Goal: Task Accomplishment & Management: Manage account settings

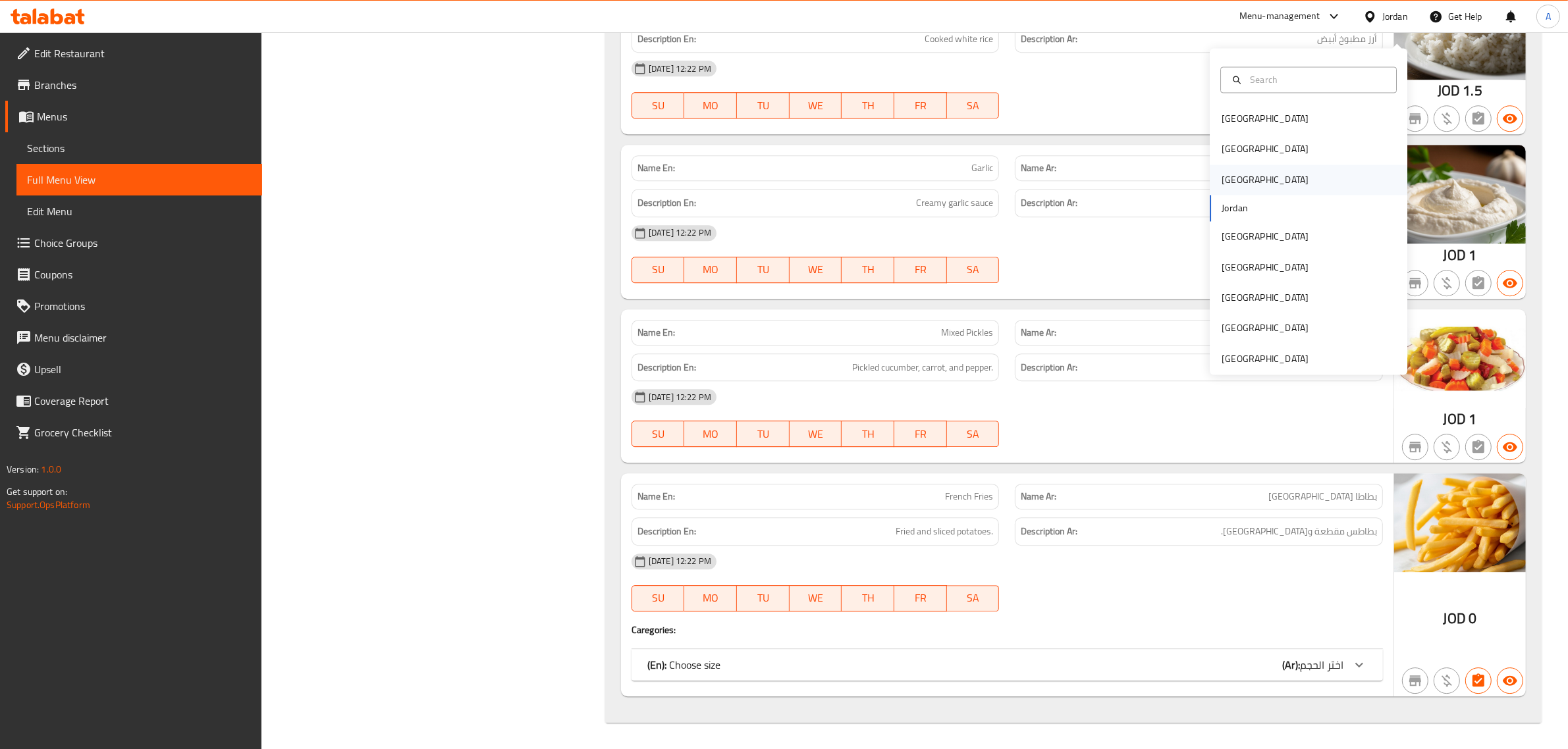
scroll to position [4741, 0]
click at [1255, 164] on div "[GEOGRAPHIC_DATA]" at bounding box center [1308, 180] width 197 height 30
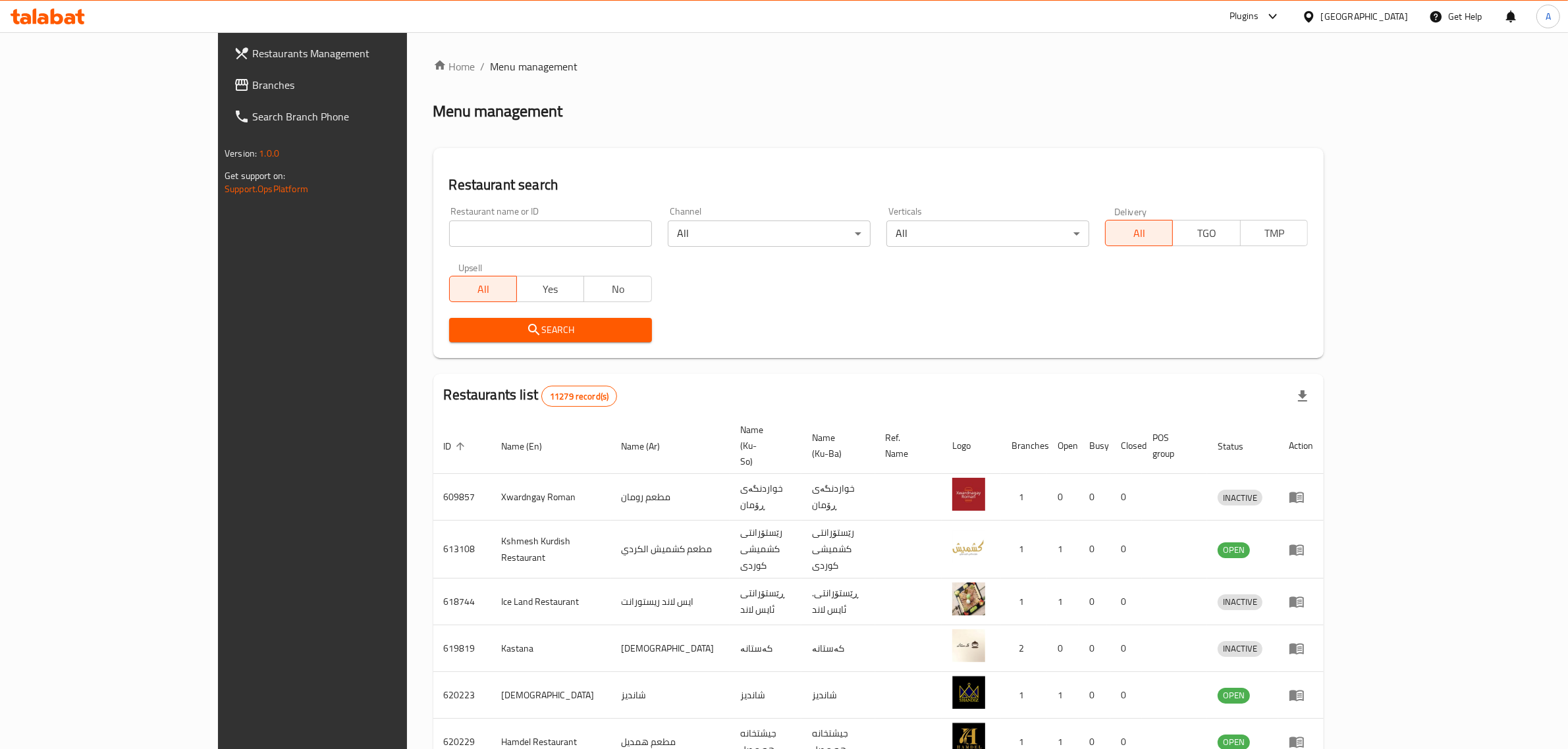
click at [449, 207] on div "Restaurant name or ID Restaurant name or ID" at bounding box center [551, 227] width 203 height 40
click at [449, 216] on div "Restaurant name or ID Restaurant name or ID" at bounding box center [551, 227] width 203 height 40
click at [449, 225] on input "search" at bounding box center [551, 234] width 203 height 26
paste input "Top [US_STATE] Burger"
type input "Top [US_STATE] Burger"
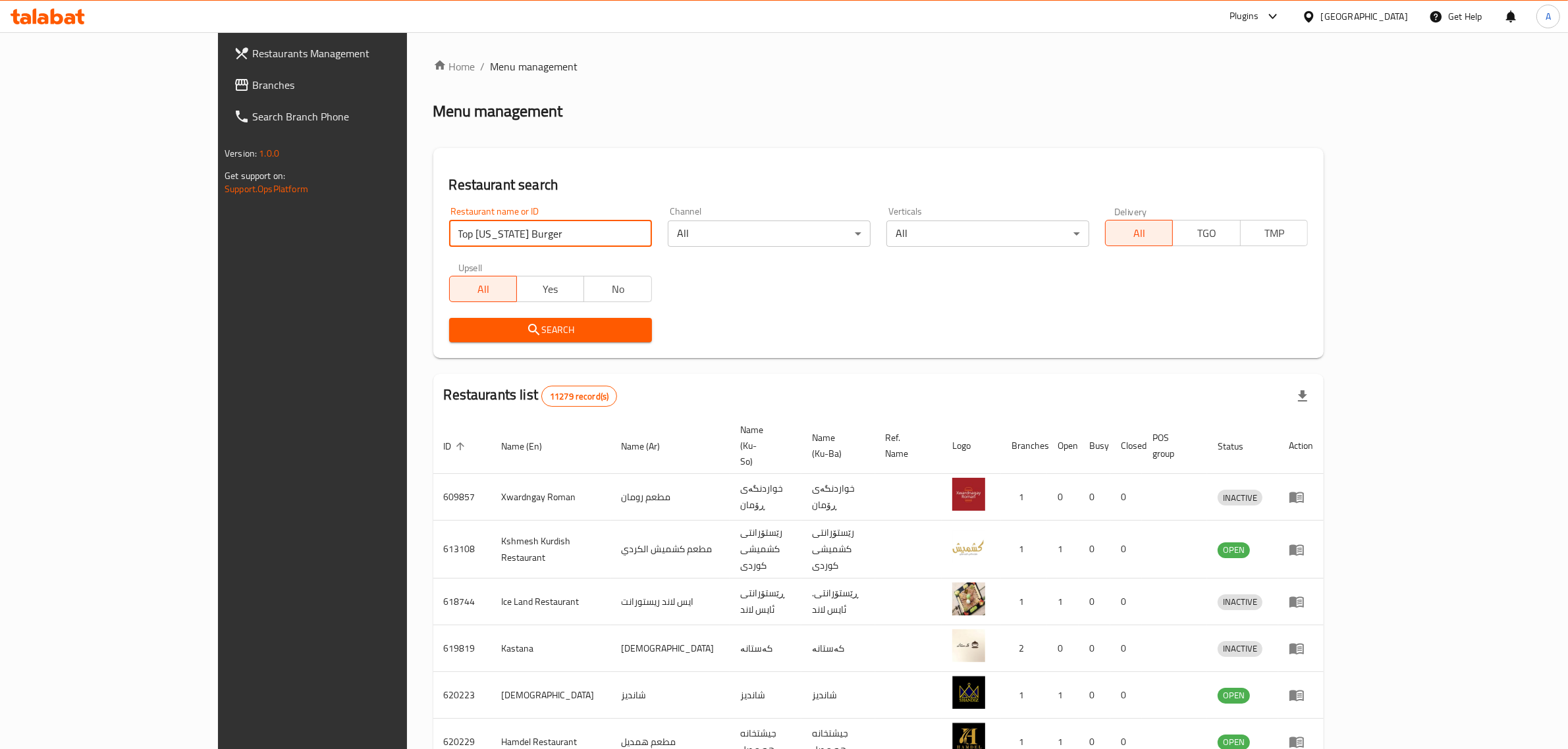
click button "Search" at bounding box center [551, 330] width 203 height 25
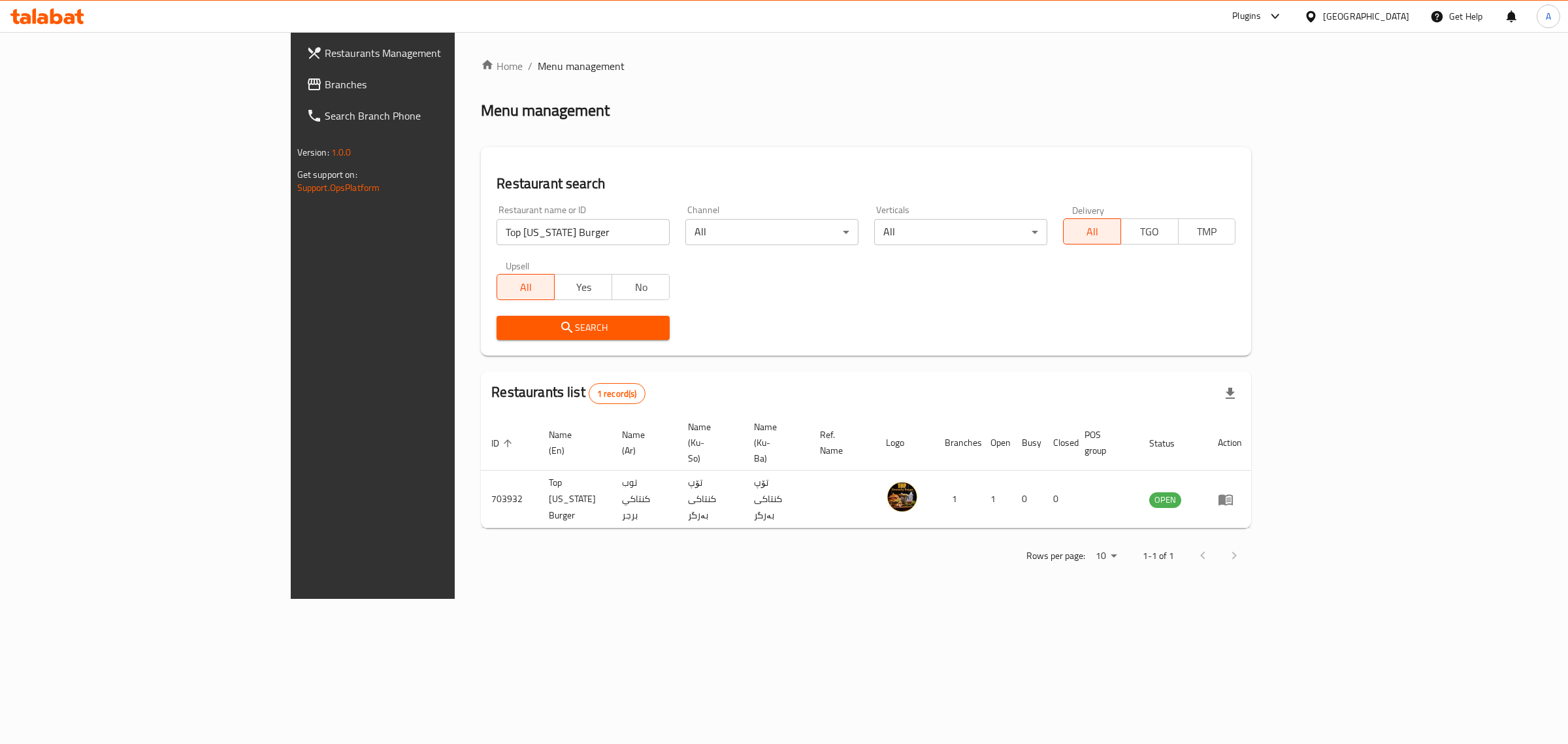
click at [1405, 12] on div "[GEOGRAPHIC_DATA]" at bounding box center [1366, 16] width 86 height 14
click at [1252, 199] on div "Jordan" at bounding box center [1311, 191] width 196 height 30
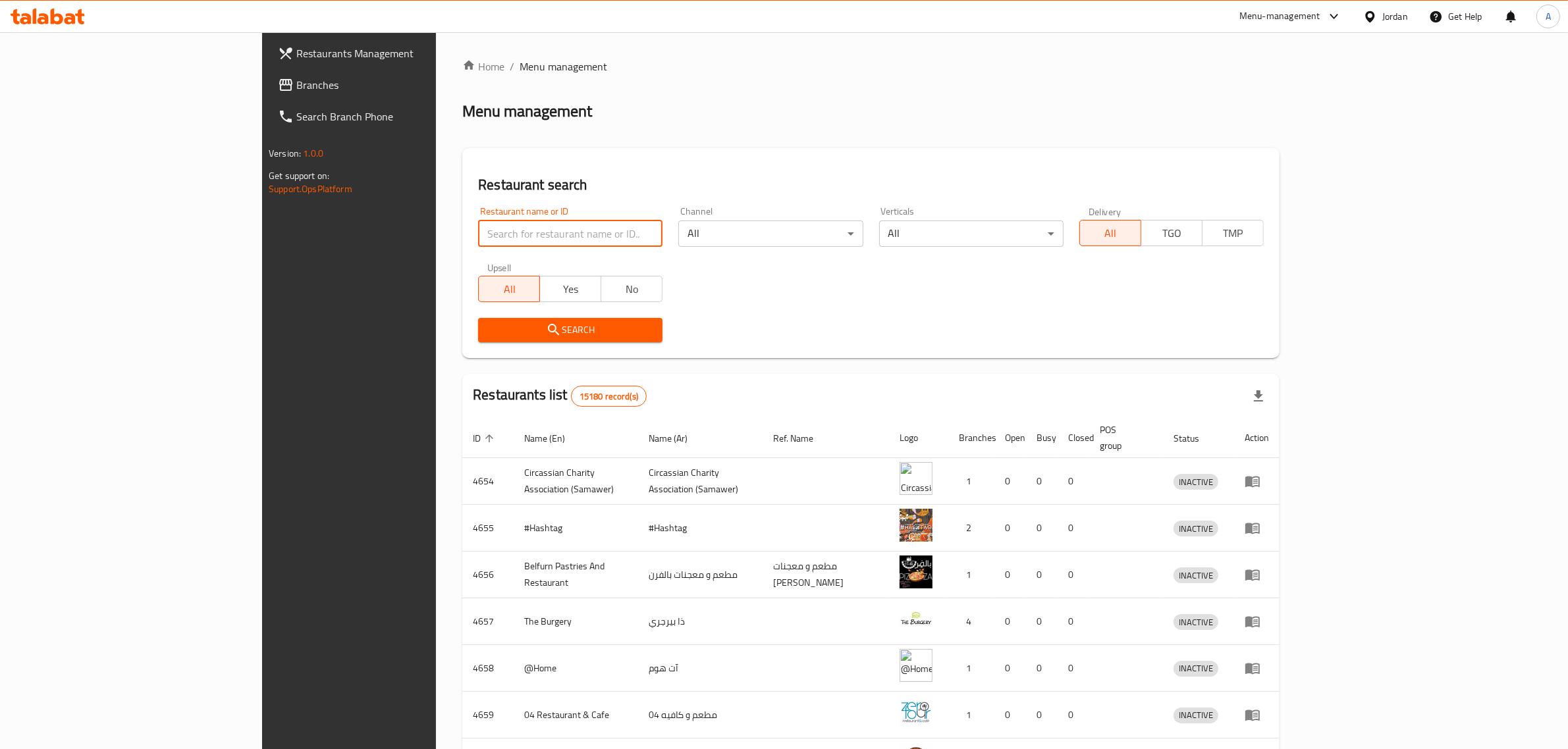
click at [551, 228] on input "search" at bounding box center [570, 234] width 184 height 26
paste input "BAMBOOBA Resturant"
type input "BAMBOOBA Resturant"
click button "Search" at bounding box center [570, 330] width 184 height 25
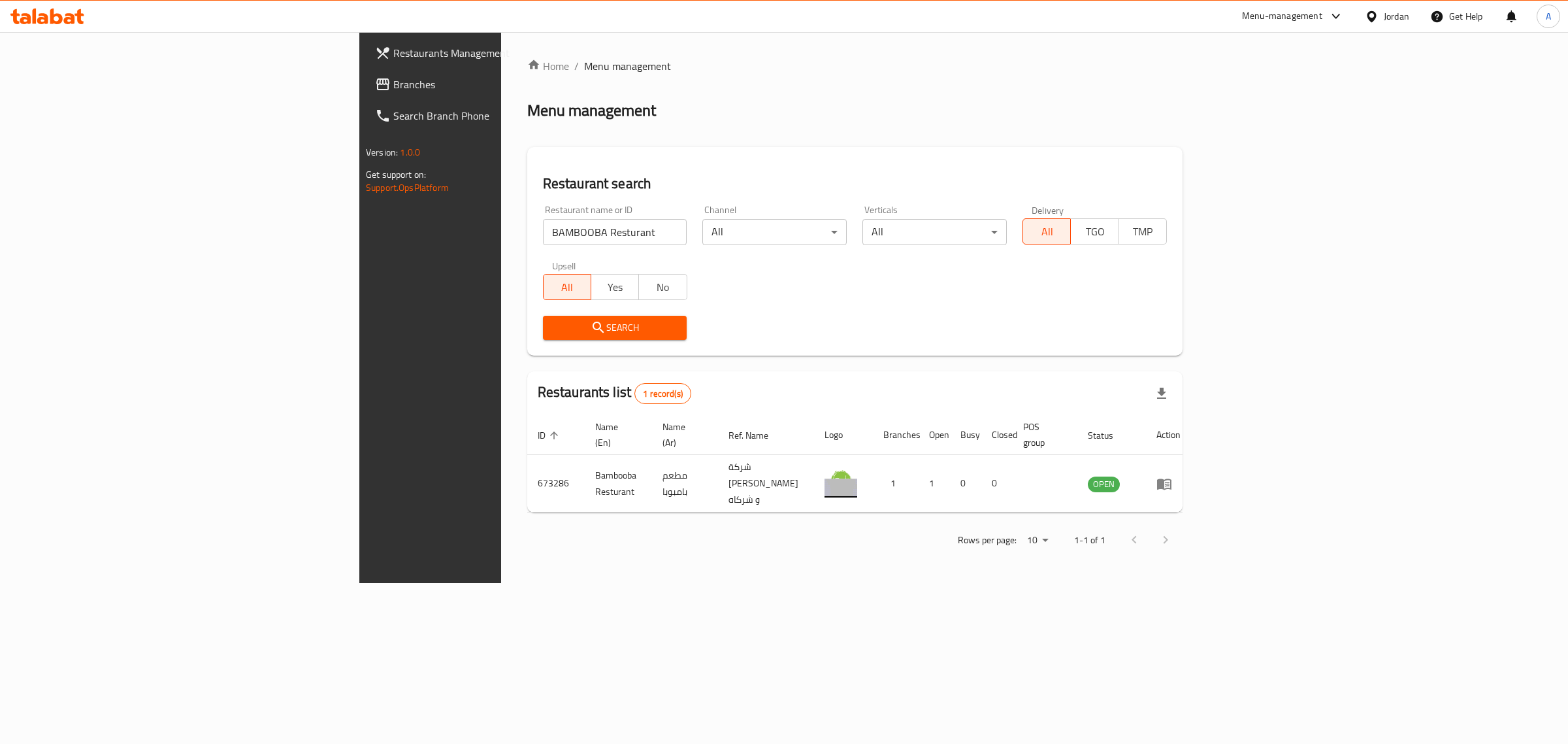
click at [1373, 11] on icon at bounding box center [1371, 16] width 9 height 11
click at [1282, 138] on div "[GEOGRAPHIC_DATA]" at bounding box center [1311, 135] width 196 height 30
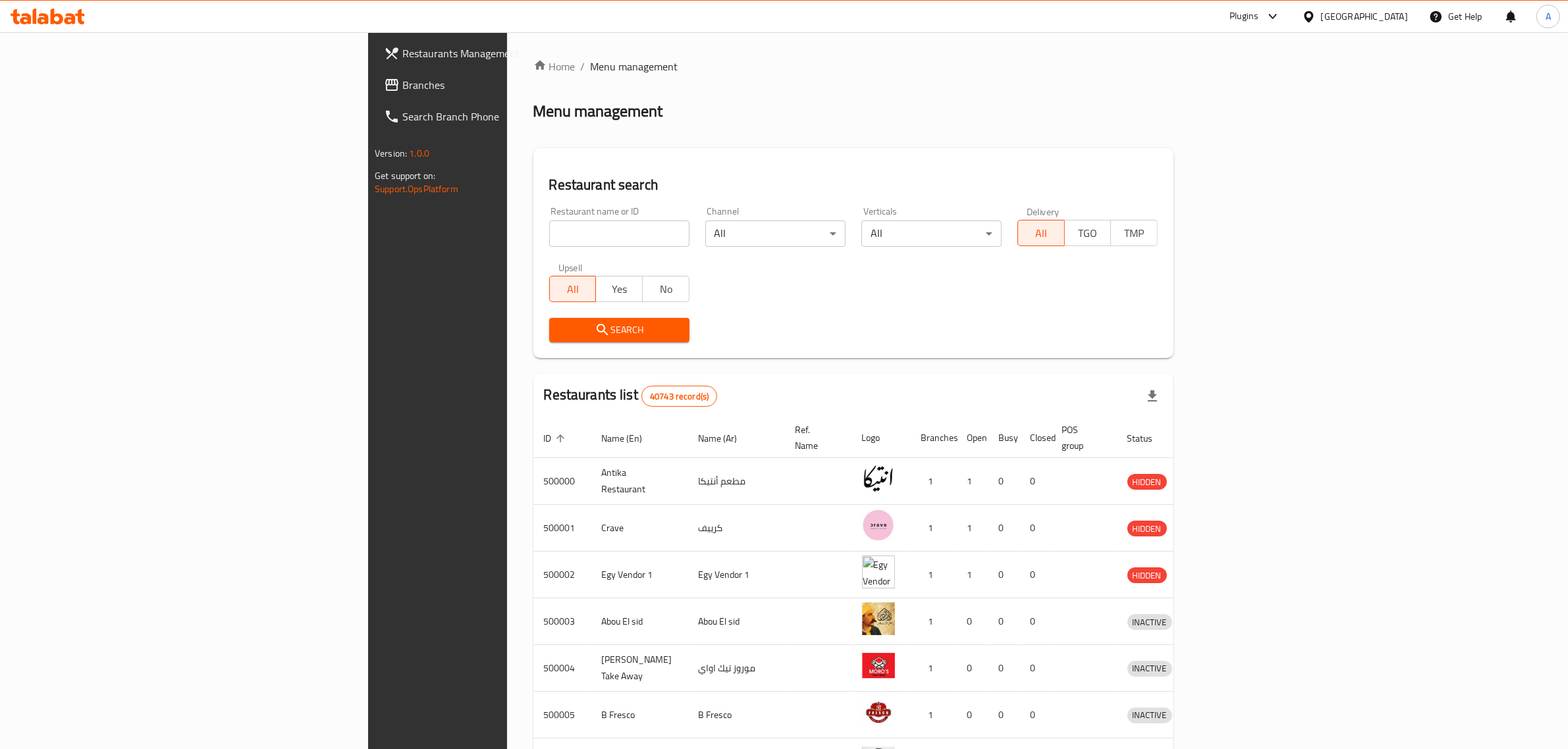
click at [549, 232] on input "search" at bounding box center [619, 234] width 141 height 26
paste input "773677"
type input "773677"
click button "Search" at bounding box center [619, 330] width 141 height 25
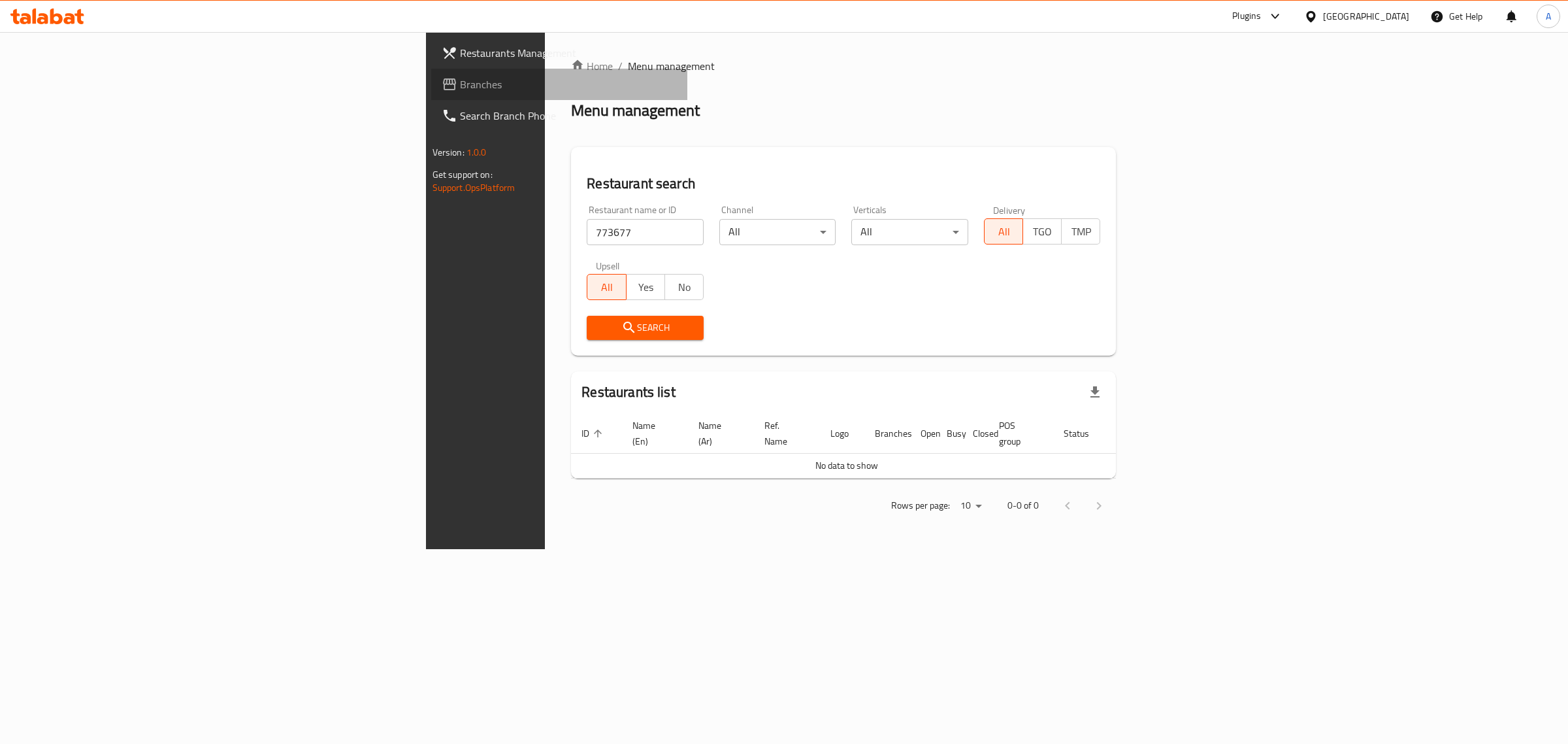
click at [460, 82] on span "Branches" at bounding box center [569, 84] width 218 height 16
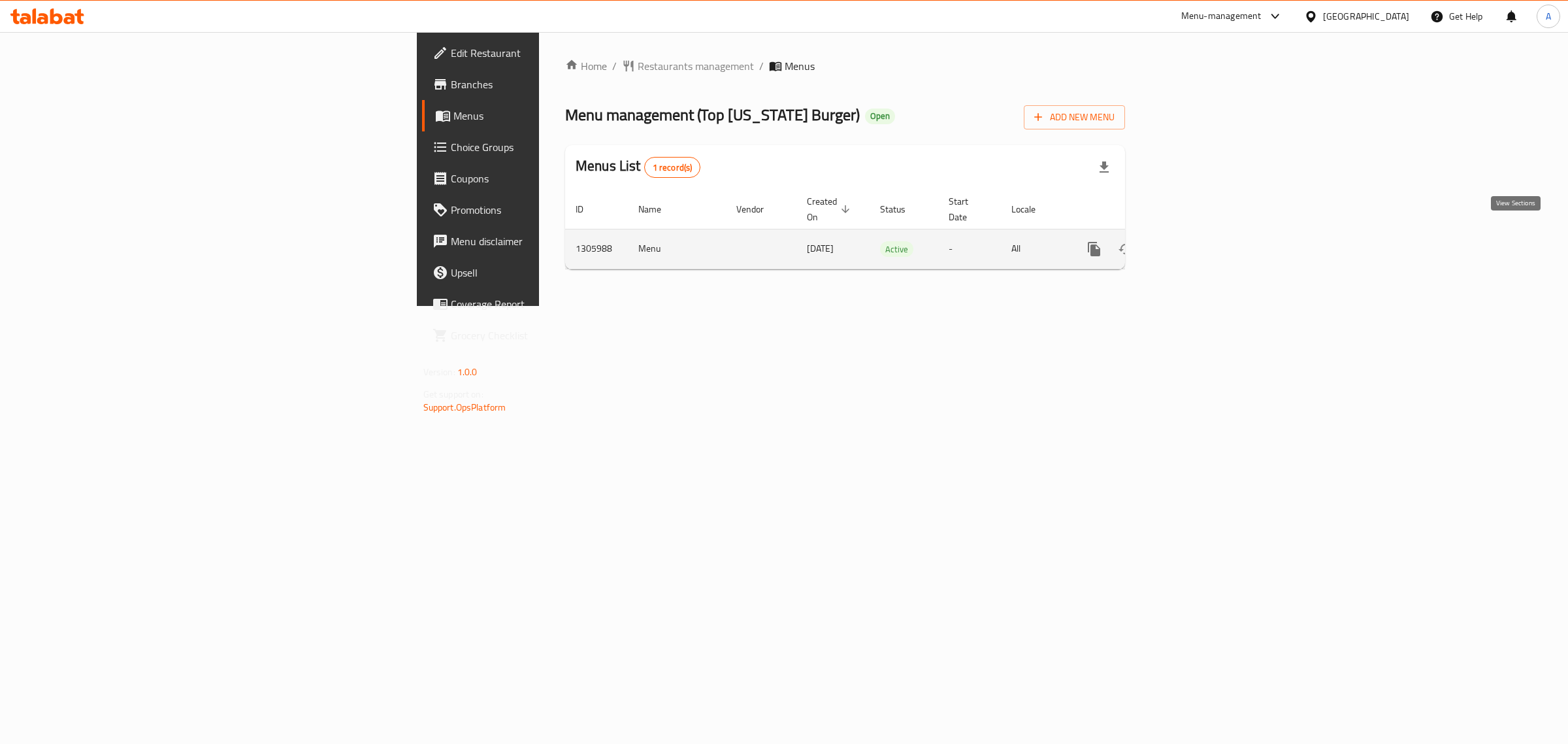
click at [1197, 241] on icon "enhanced table" at bounding box center [1188, 248] width 16 height 16
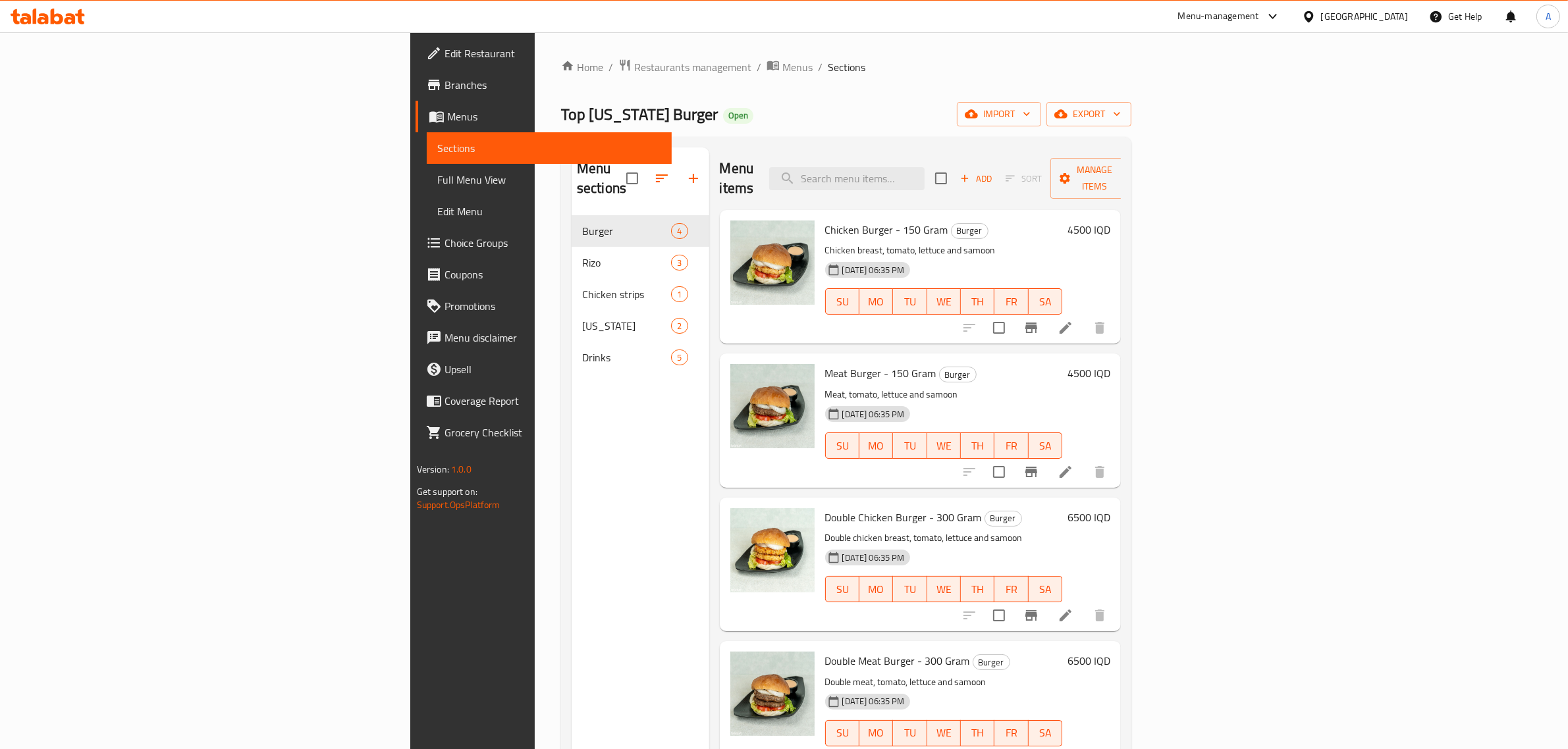
click at [733, 103] on div "Top Kentucky Burger Open import export" at bounding box center [846, 114] width 570 height 25
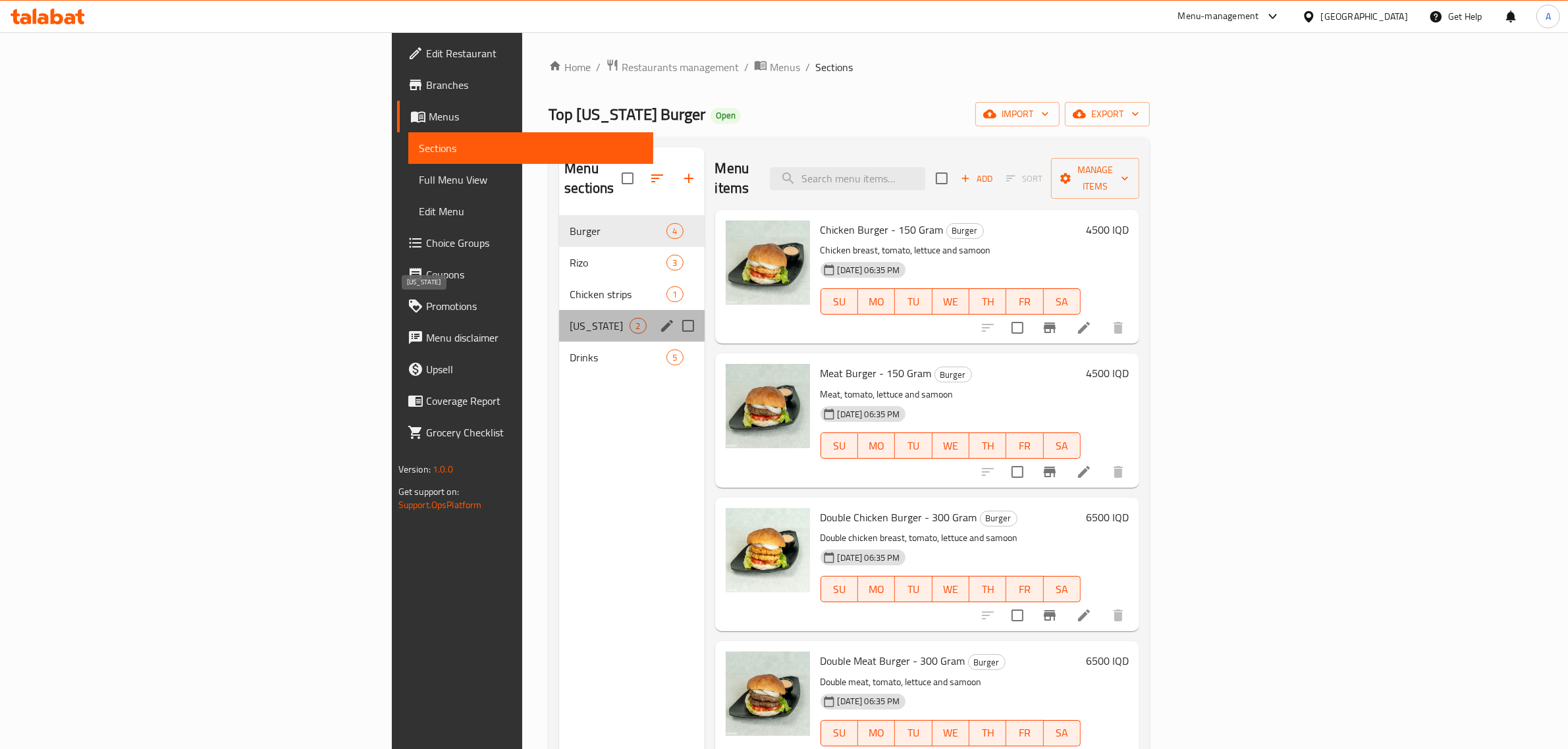
click at [570, 318] on span "Kentucky" at bounding box center [599, 326] width 60 height 16
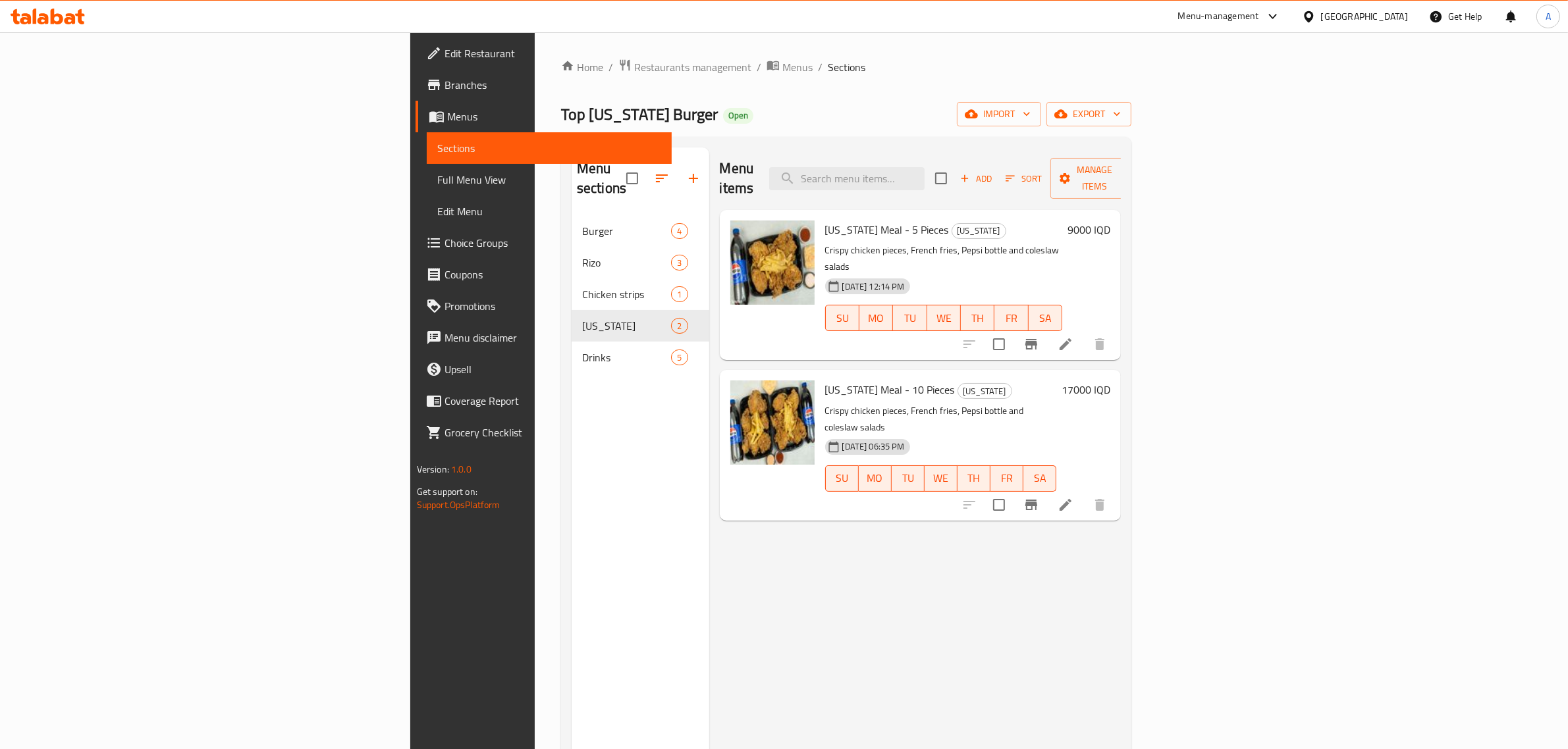
drag, startPoint x: 346, startPoint y: 492, endPoint x: 349, endPoint y: 484, distance: 8.5
click at [572, 492] on div "Menu sections Burger 4 Rizo 3 Chicken strips 1 Kentucky 2 Drinks 5" at bounding box center [640, 521] width 138 height 749
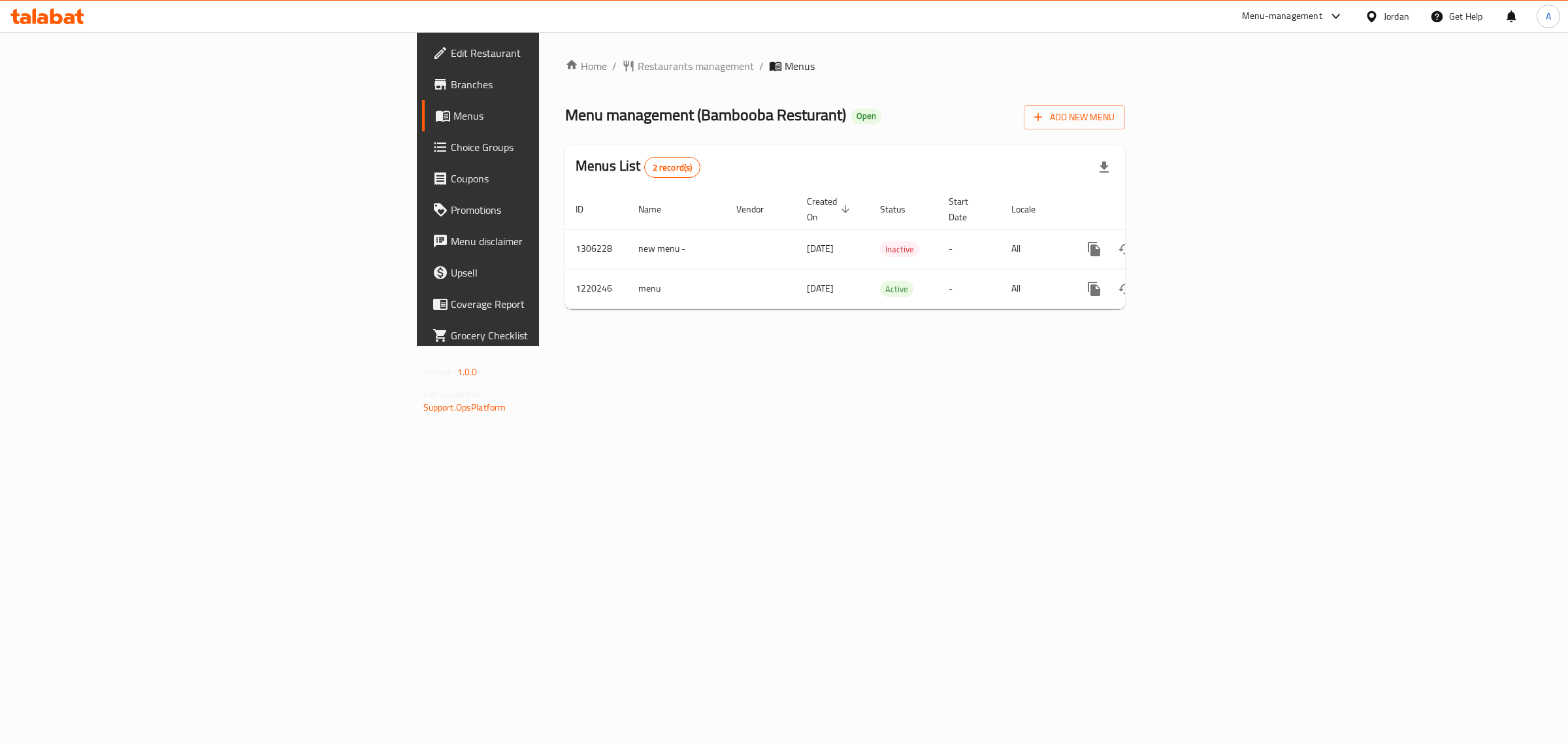
click at [671, 100] on div "Menu management ( Bambooba Resturant ) Open Add New Menu" at bounding box center [845, 114] width 560 height 29
click at [1197, 241] on icon "enhanced table" at bounding box center [1188, 248] width 16 height 16
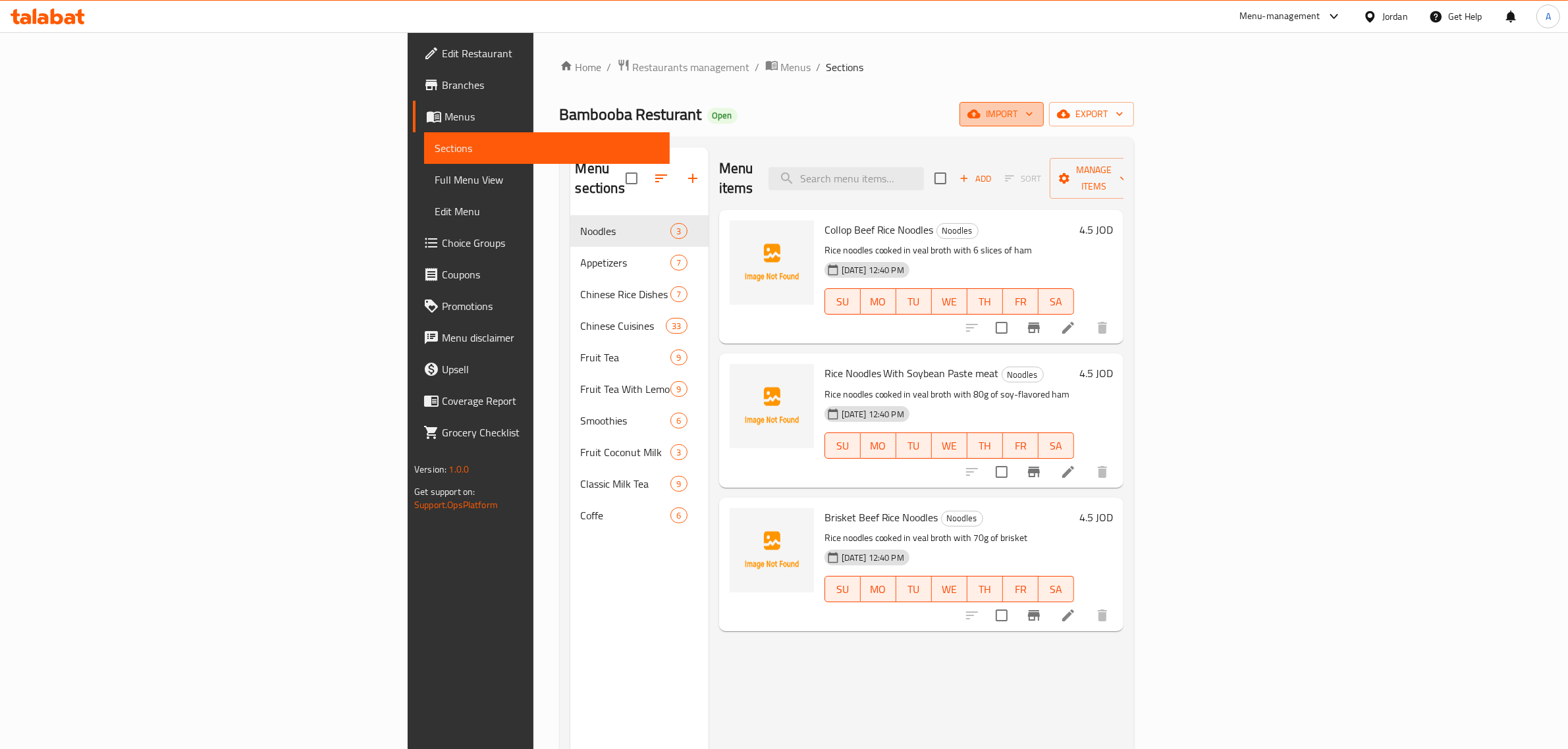
click at [1033, 107] on span "import" at bounding box center [1002, 114] width 63 height 16
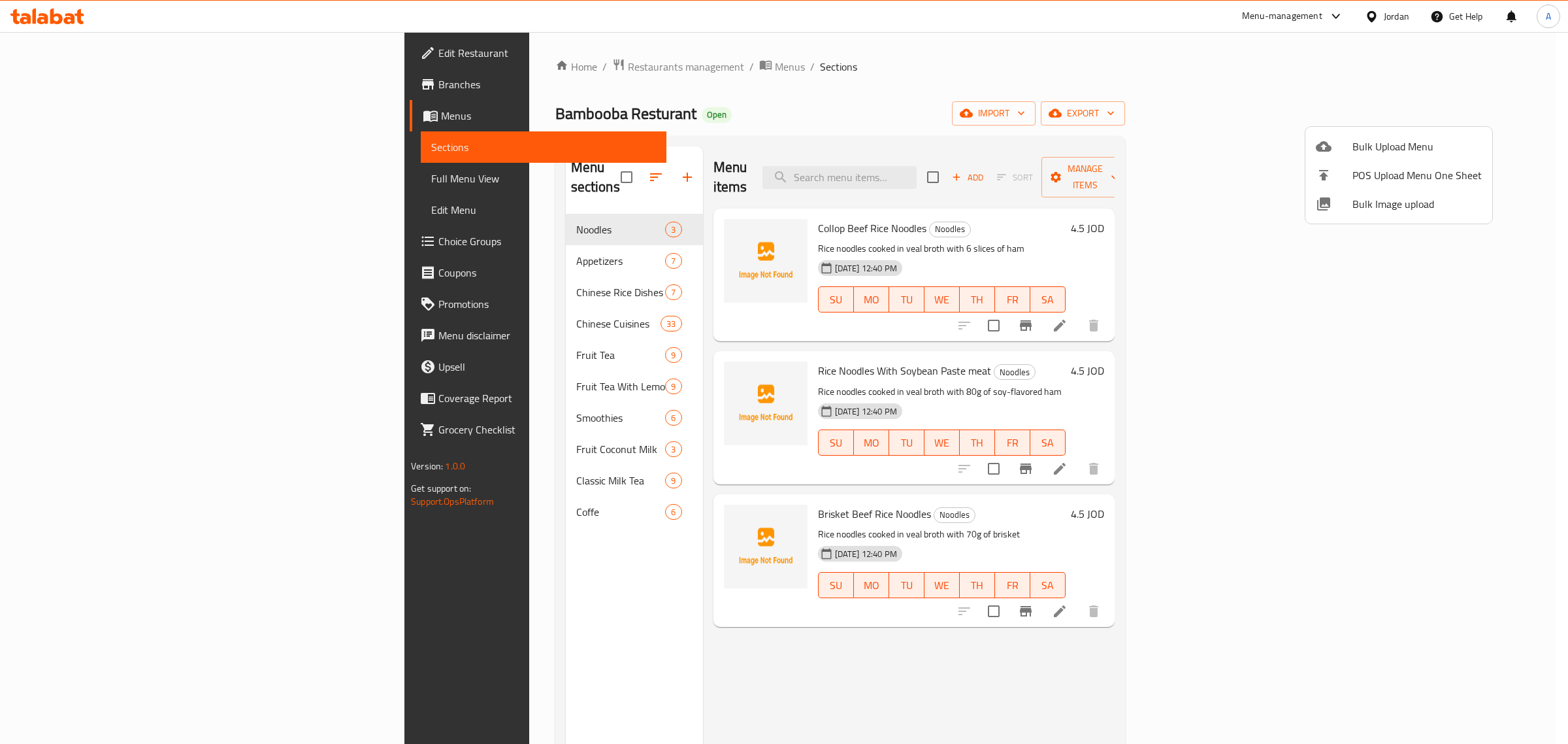
click at [1396, 196] on span "Bulk Image upload" at bounding box center [1417, 204] width 129 height 16
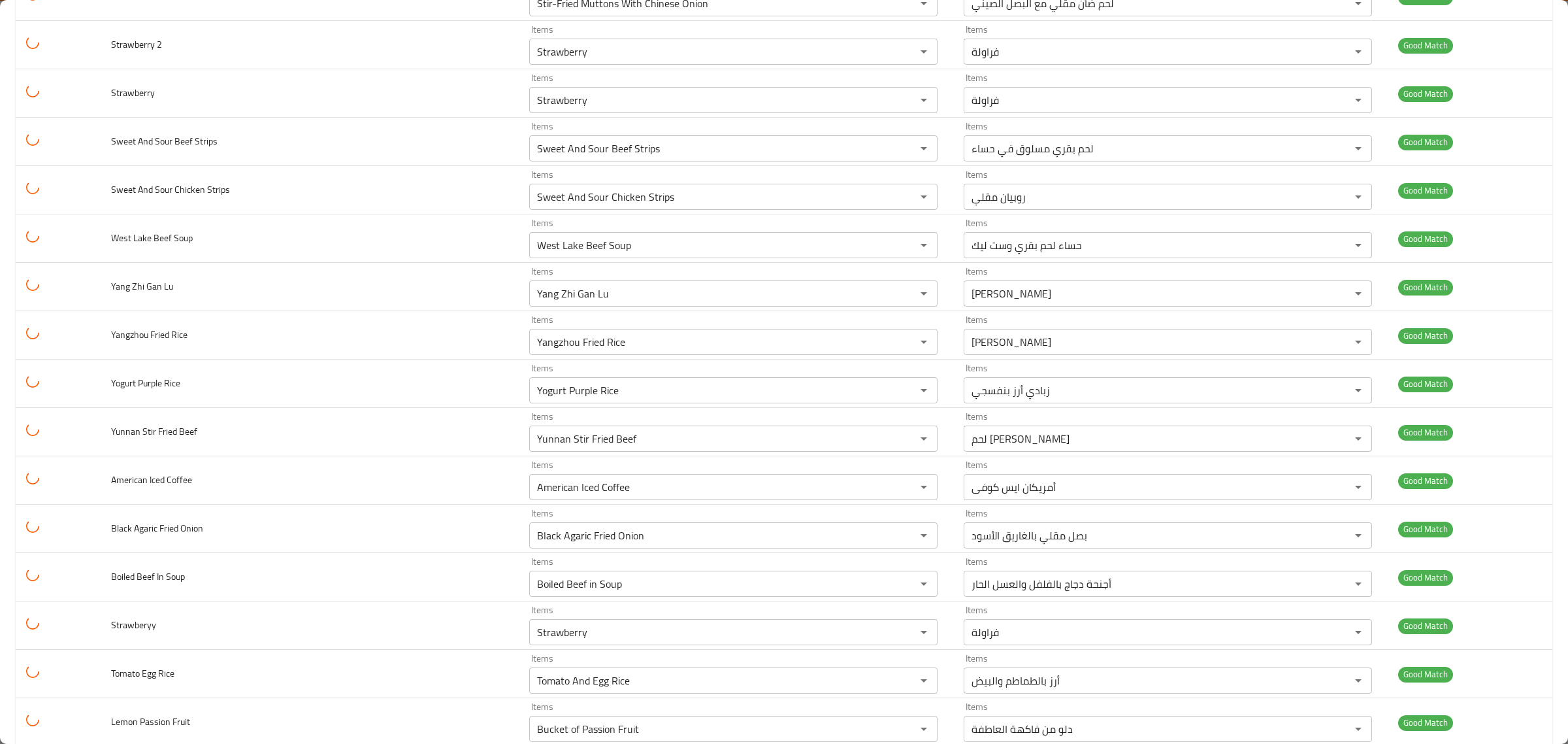
scroll to position [3282, 0]
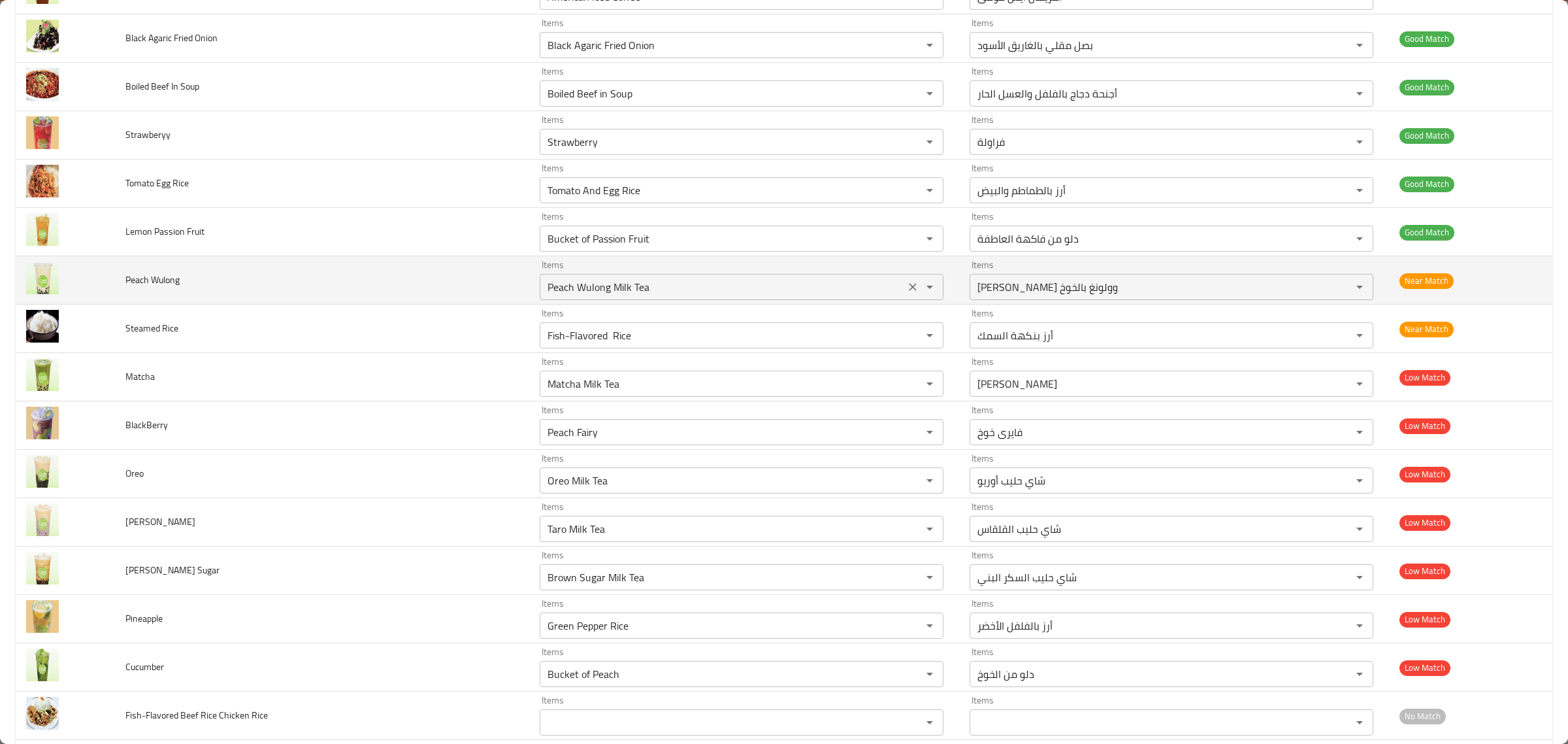
click at [683, 295] on Wulong "Peach Wulong Milk Tea" at bounding box center [722, 287] width 357 height 18
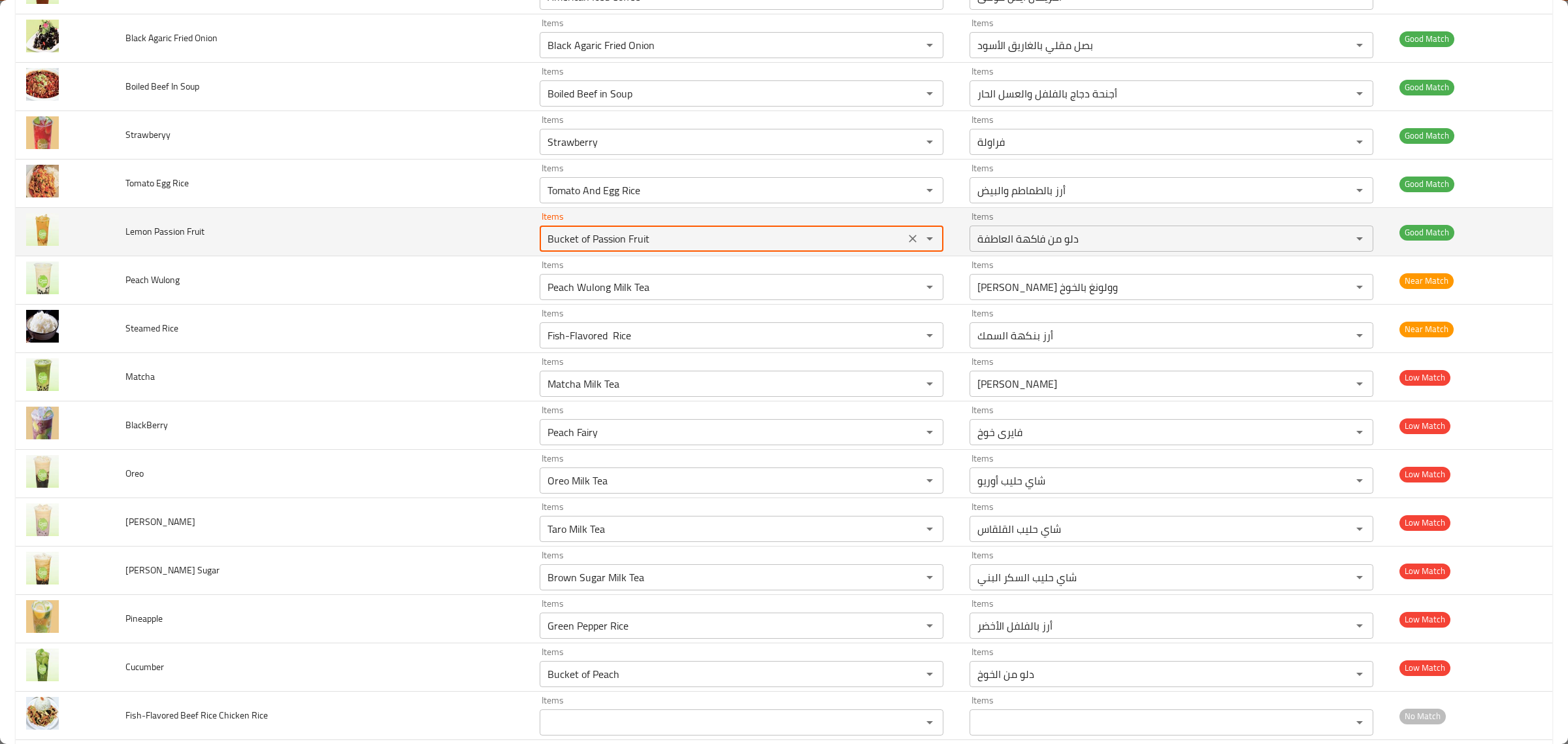
click at [694, 248] on Fruit "Bucket of Passion Fruit" at bounding box center [722, 238] width 357 height 18
type Fruit "l"
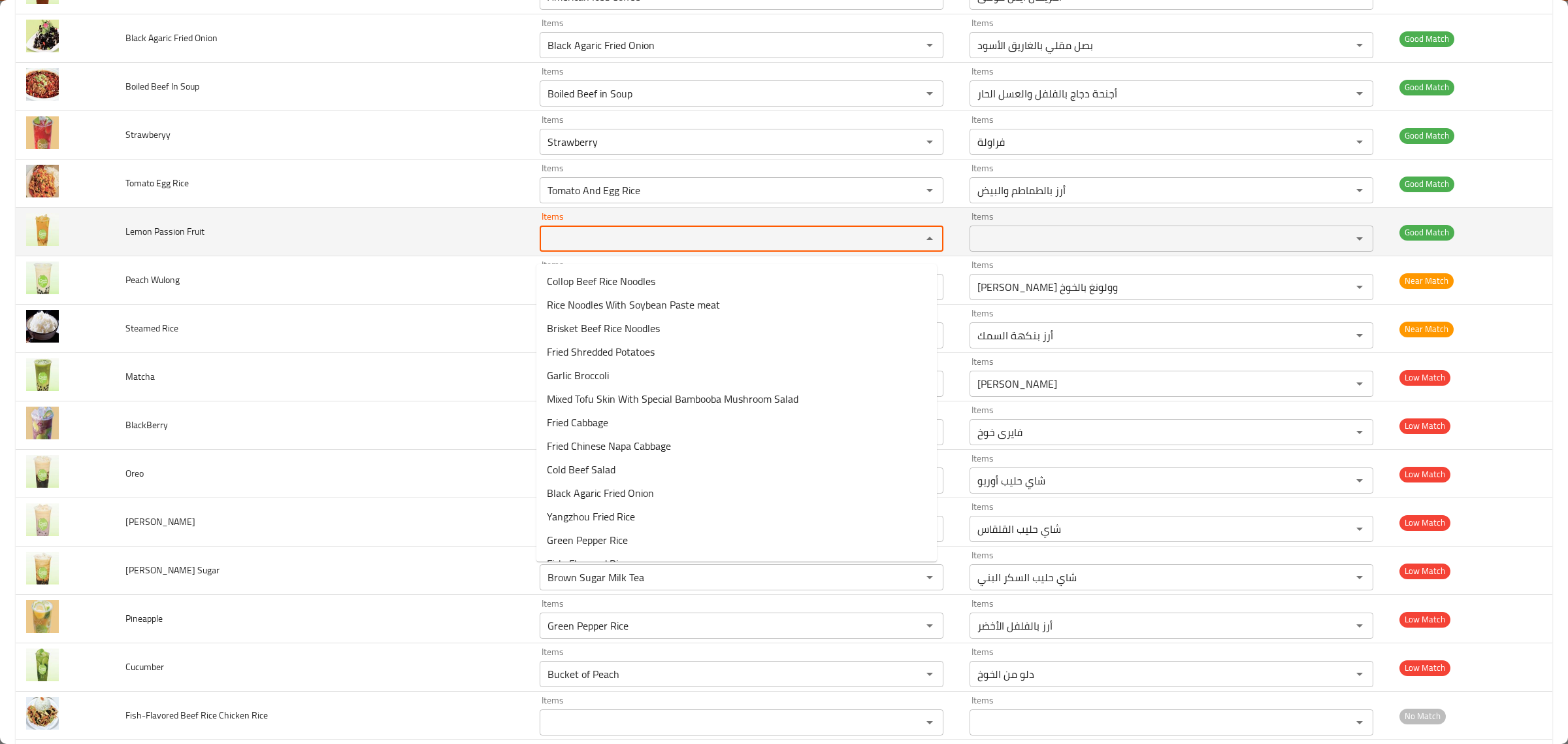
click at [395, 239] on td "Lemon Passion Fruit" at bounding box center [322, 231] width 414 height 48
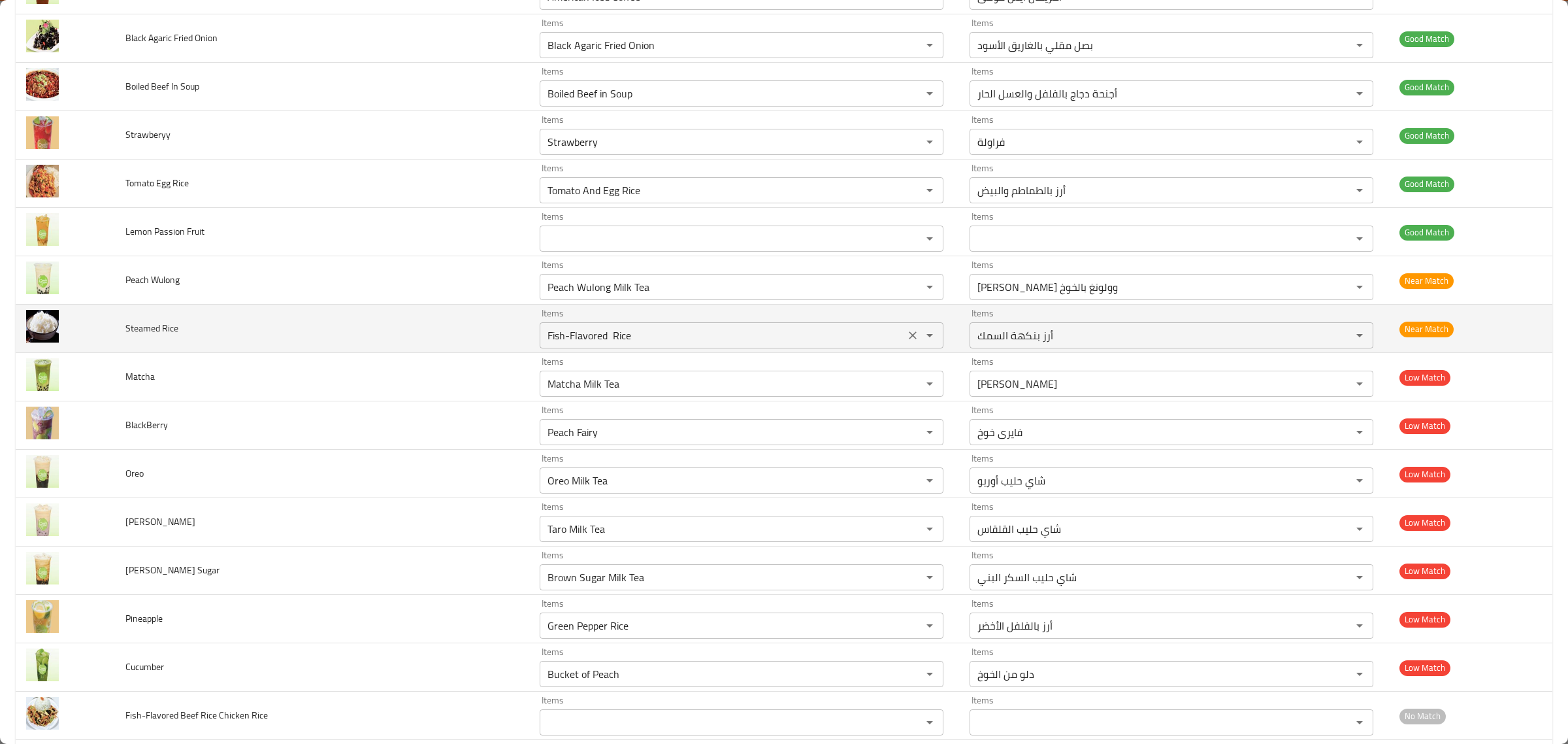
click at [690, 344] on Rice "Fish-Flavored Rice" at bounding box center [722, 335] width 357 height 18
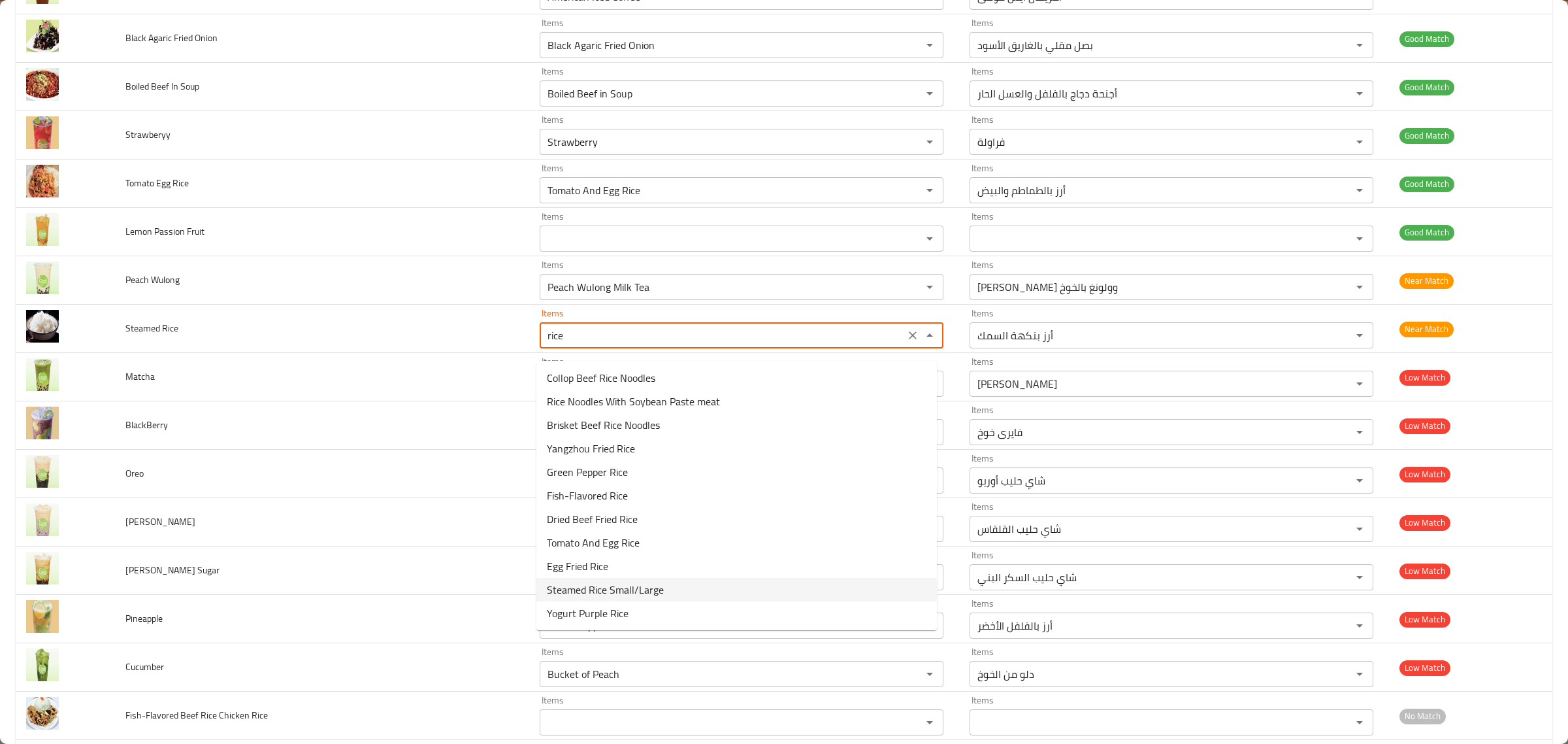
click at [674, 584] on Rice-option-9 "Steamed Rice Small/Large" at bounding box center [737, 589] width 401 height 24
type Rice "Steamed Rice Small/Large"
type Rice-ar "أرز مطهو على البخار (/كبير)"
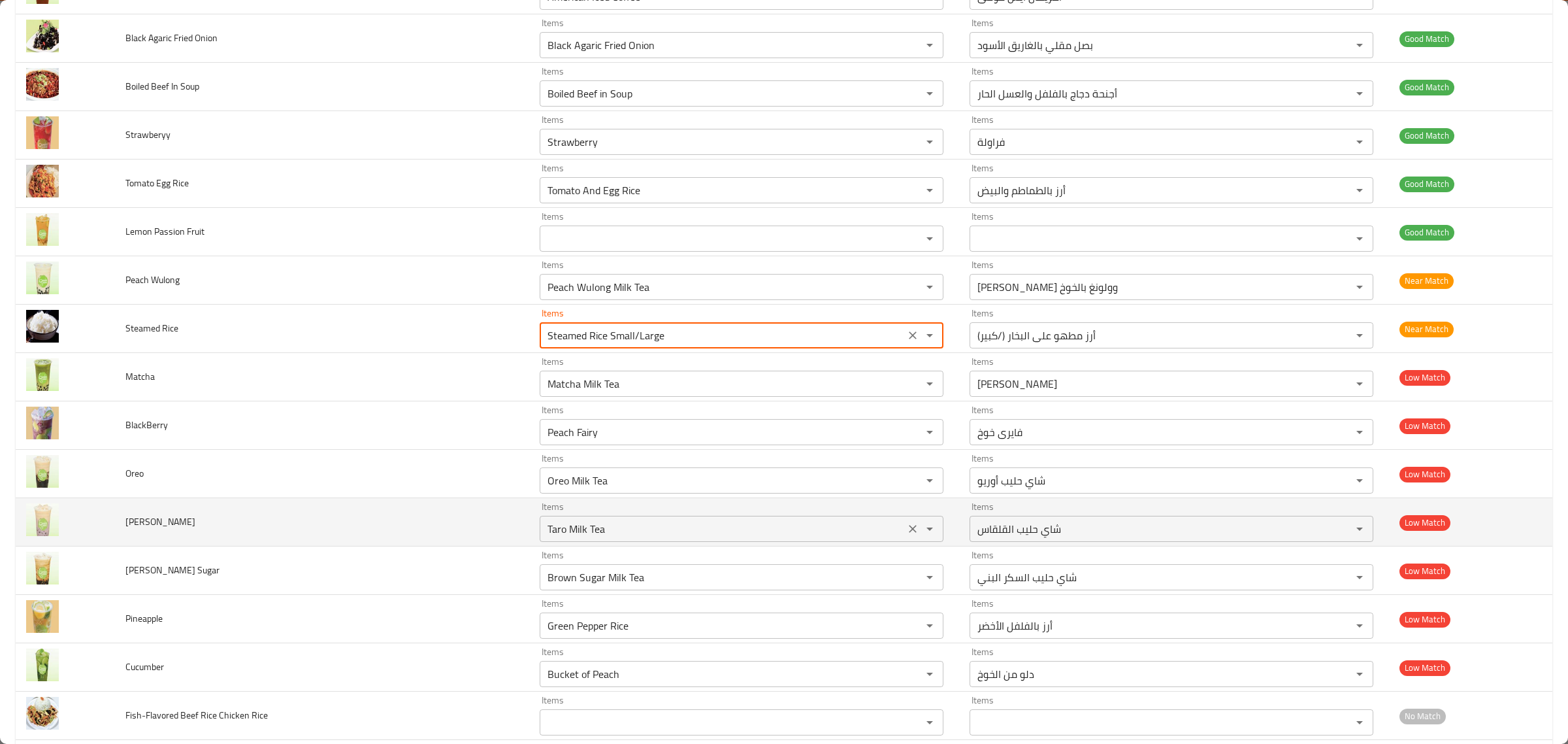
type Rice "Steamed Rice Small/Large"
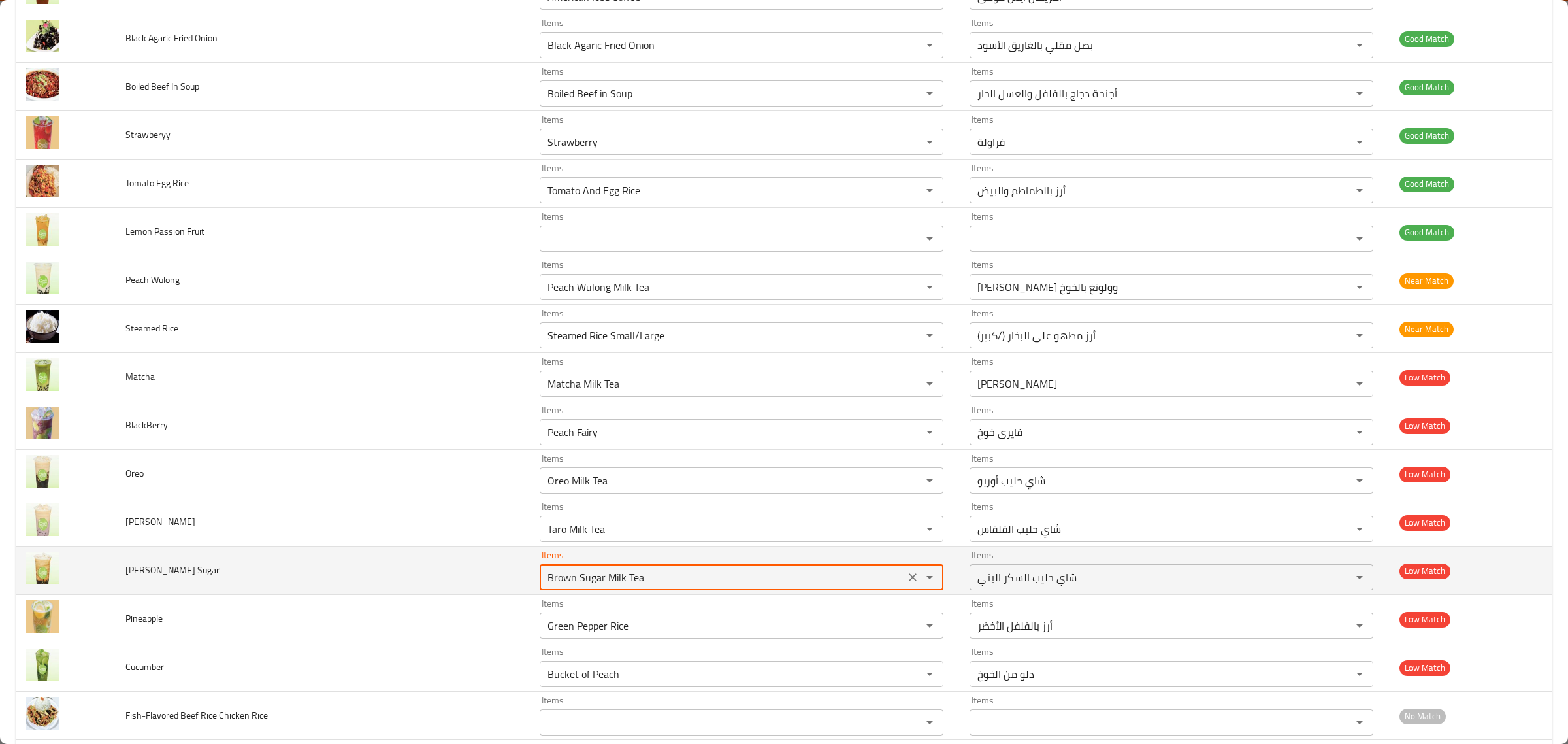
click at [737, 584] on Sugar "Brown Sugar Milk Tea" at bounding box center [722, 577] width 357 height 18
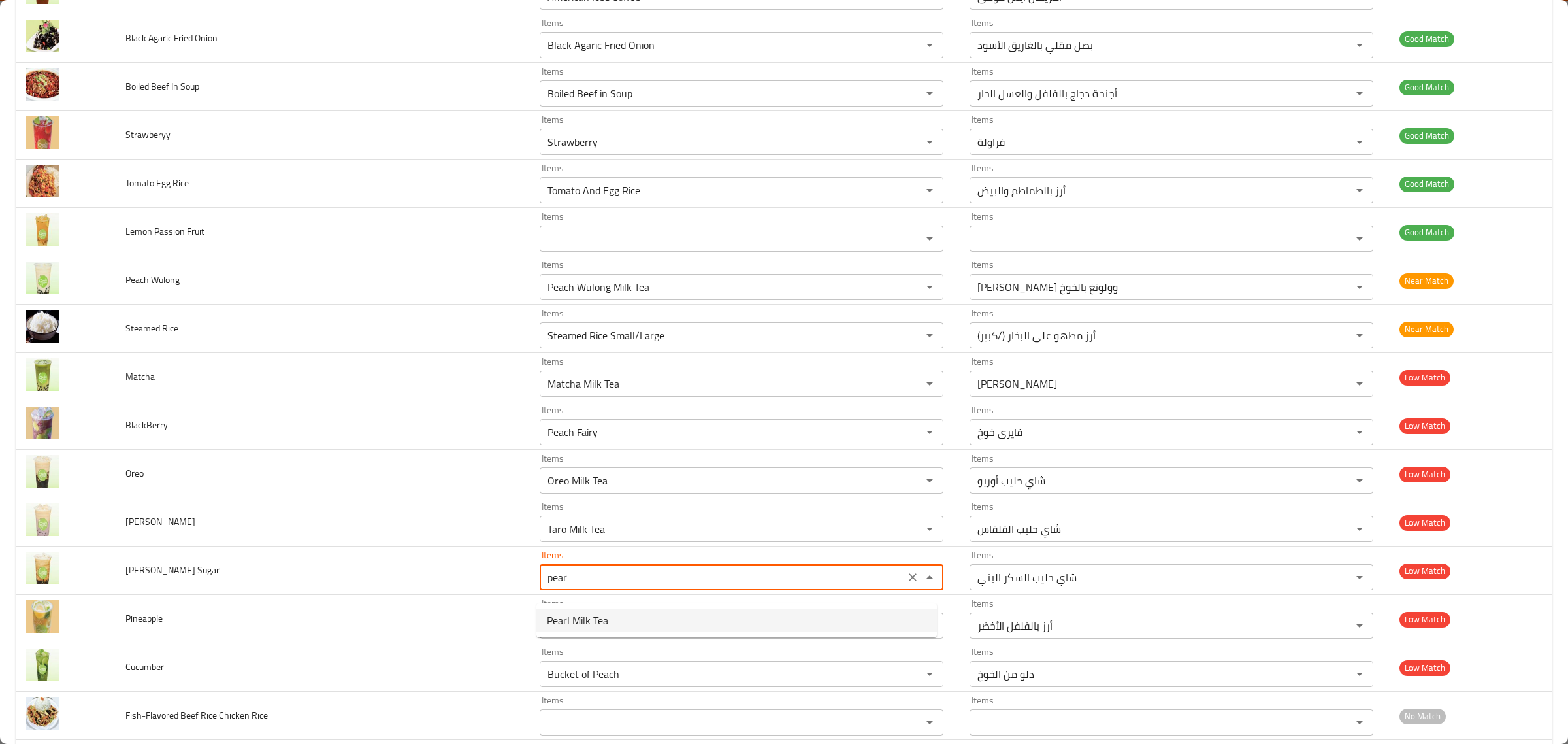
click at [703, 632] on Sugar-option-0 "Pearl Milk Tea" at bounding box center [737, 620] width 401 height 24
type Sugar "Pearl Milk Tea"
type Sugar-ar "شاي حليب اللؤلؤ"
type Sugar "Pearl Milk Tea"
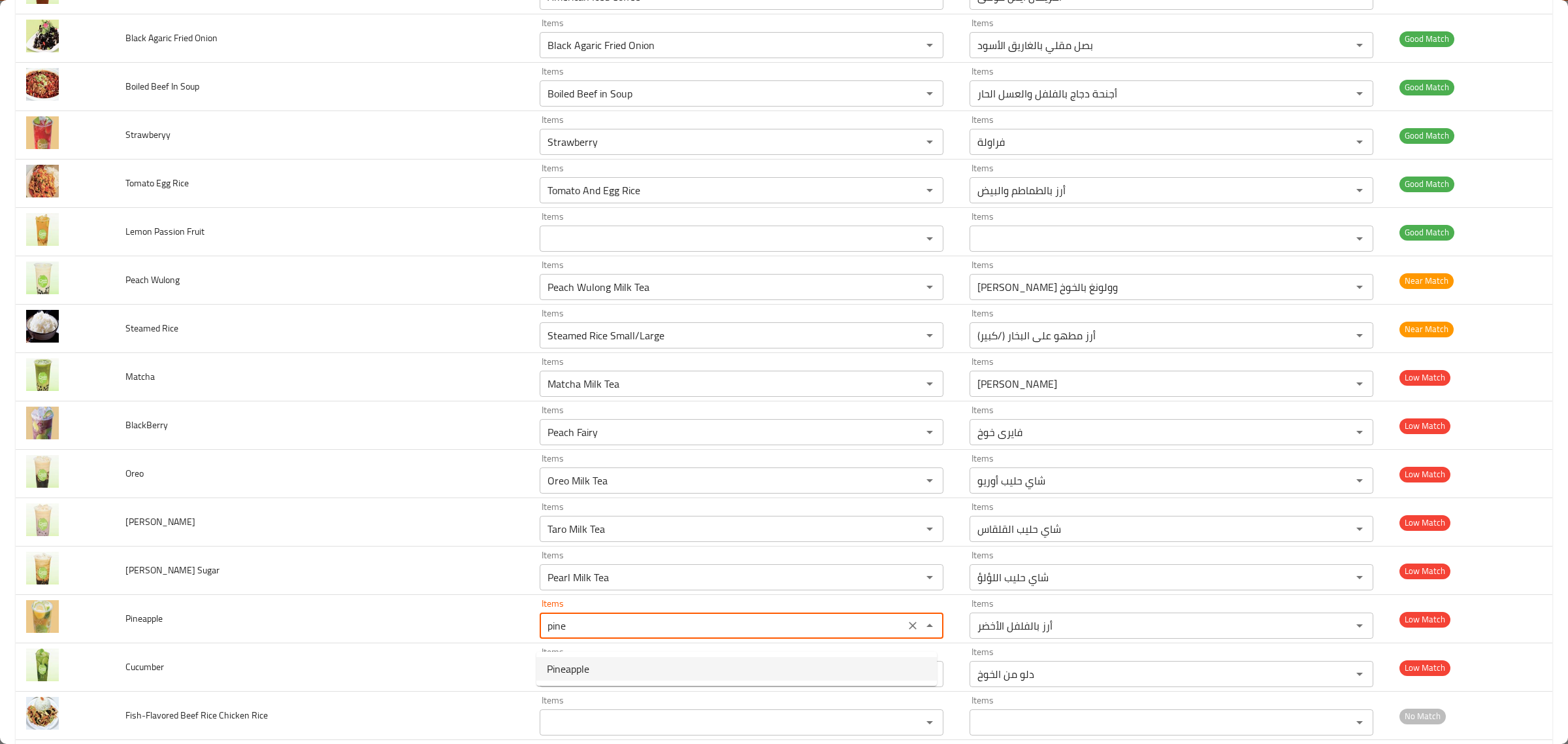
click at [697, 668] on li "Pineapple" at bounding box center [737, 668] width 401 height 24
type input "Pineapple"
type input "أناناس"
type input "Pineapple"
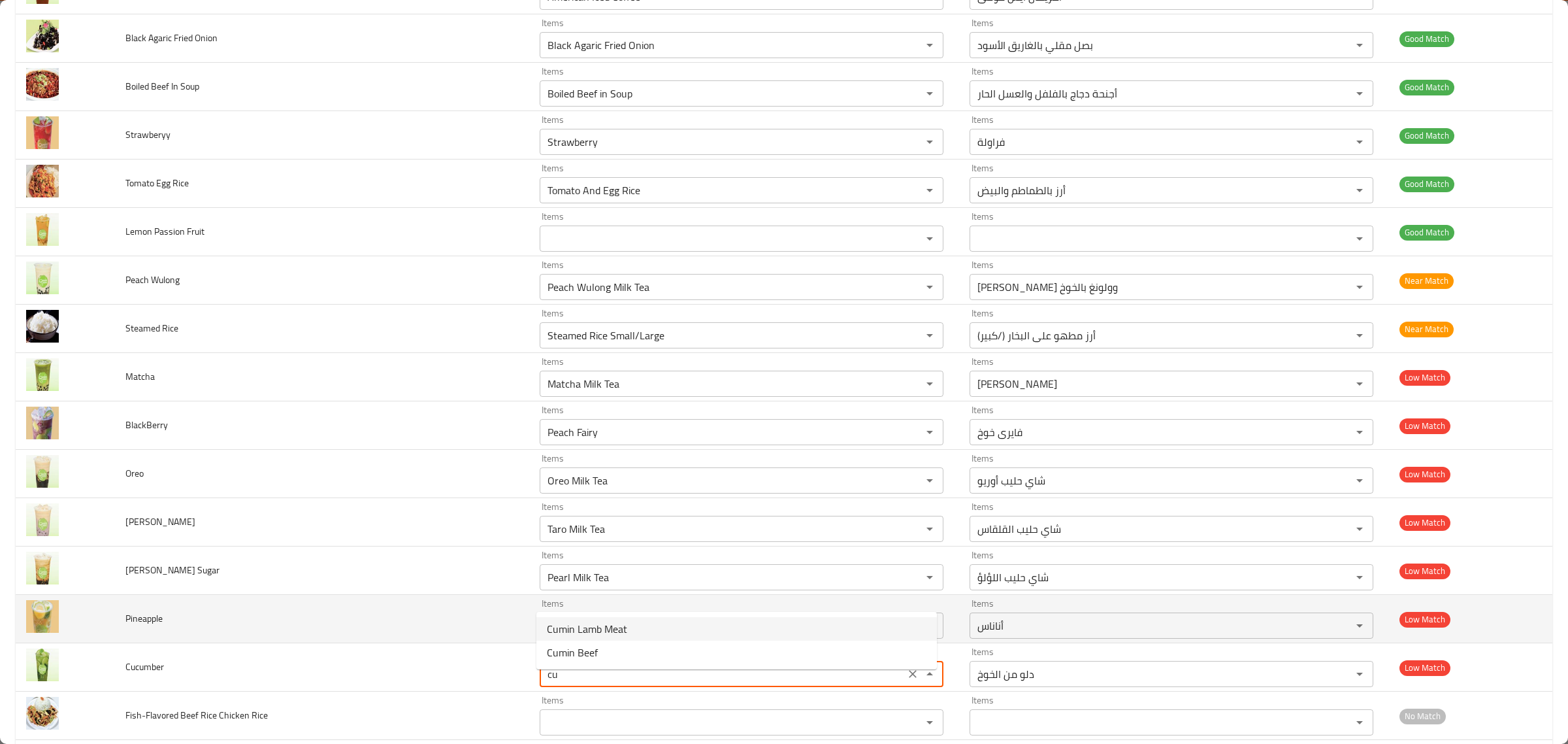
type input "c"
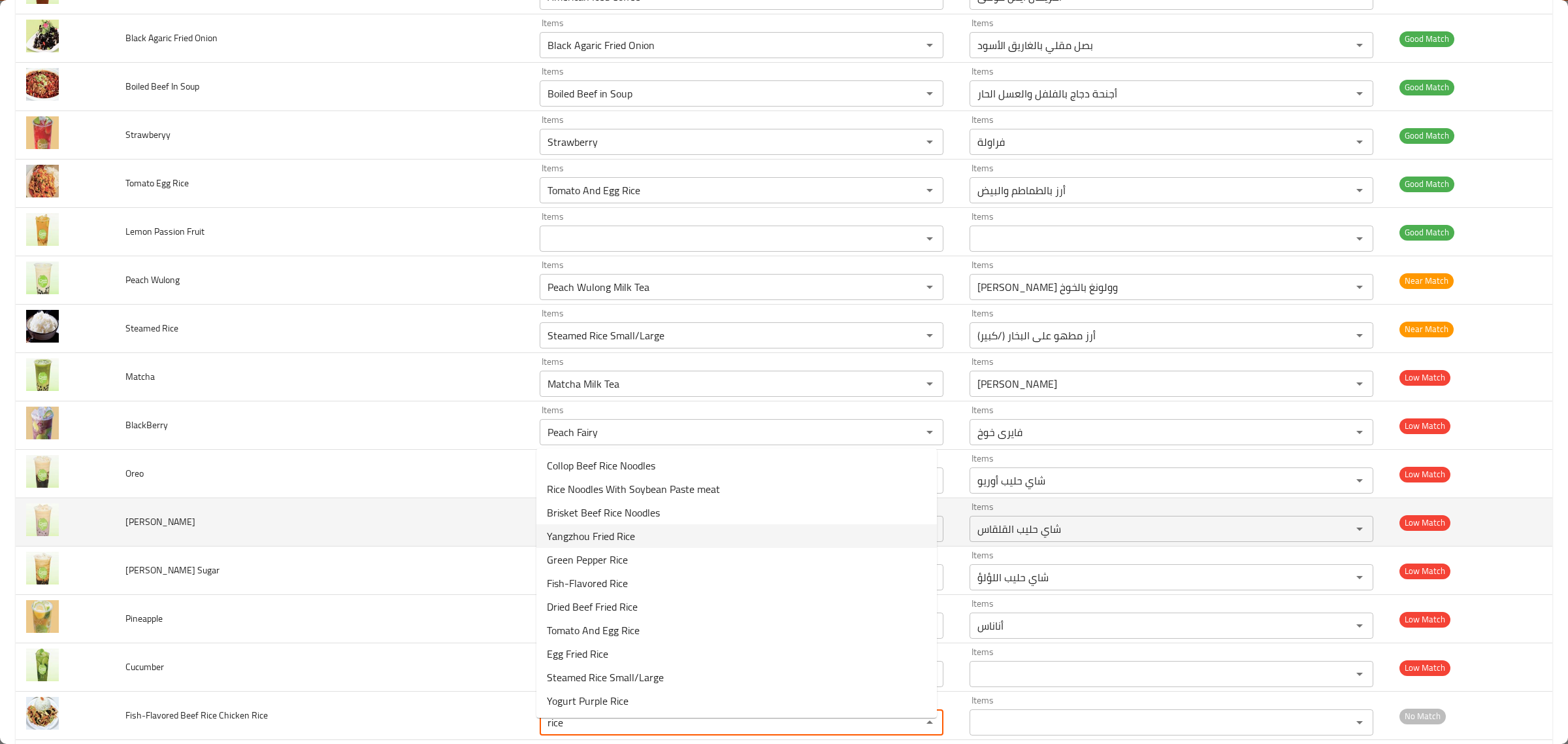
type Rice "rice"
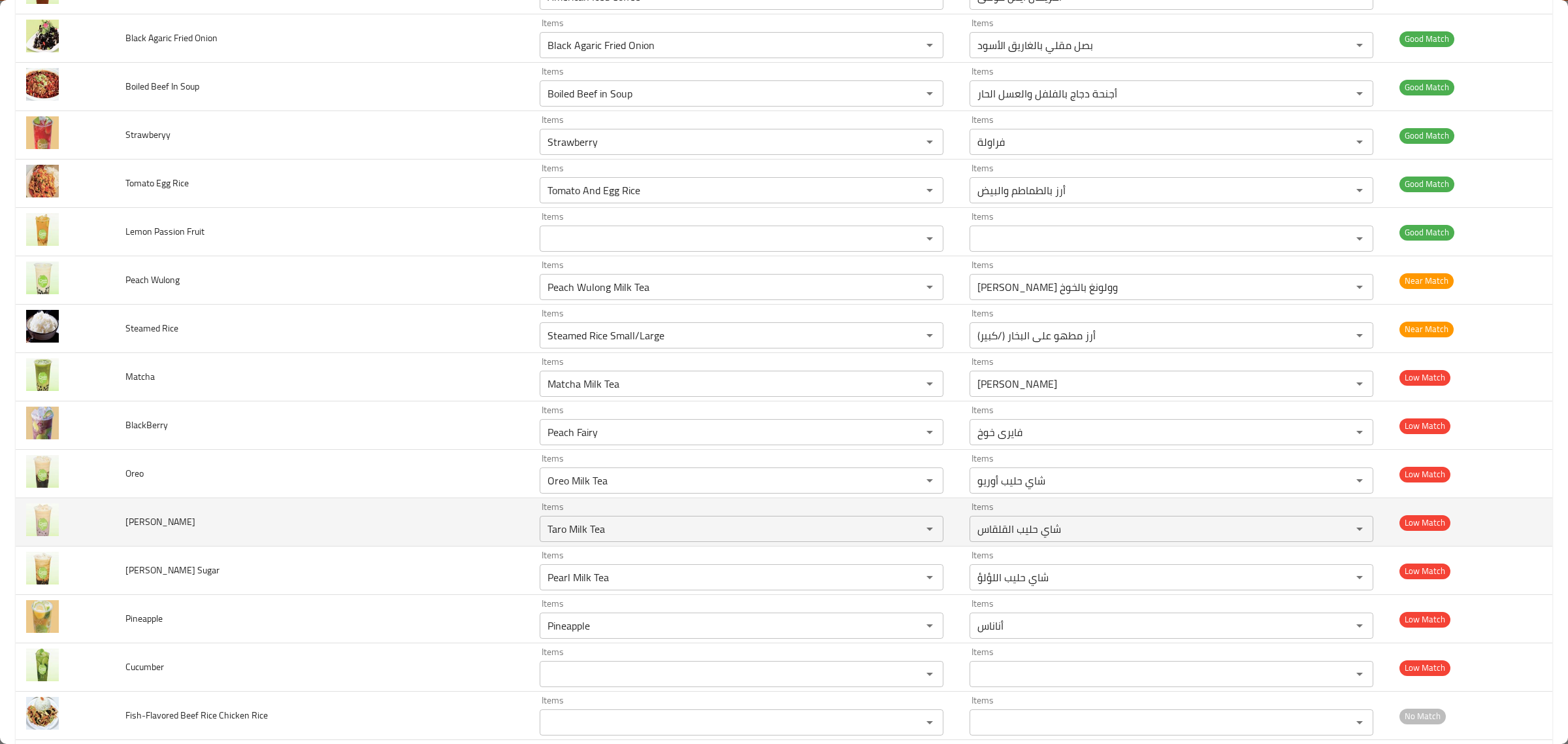
click at [459, 547] on td "Taro BoBo" at bounding box center [322, 522] width 414 height 48
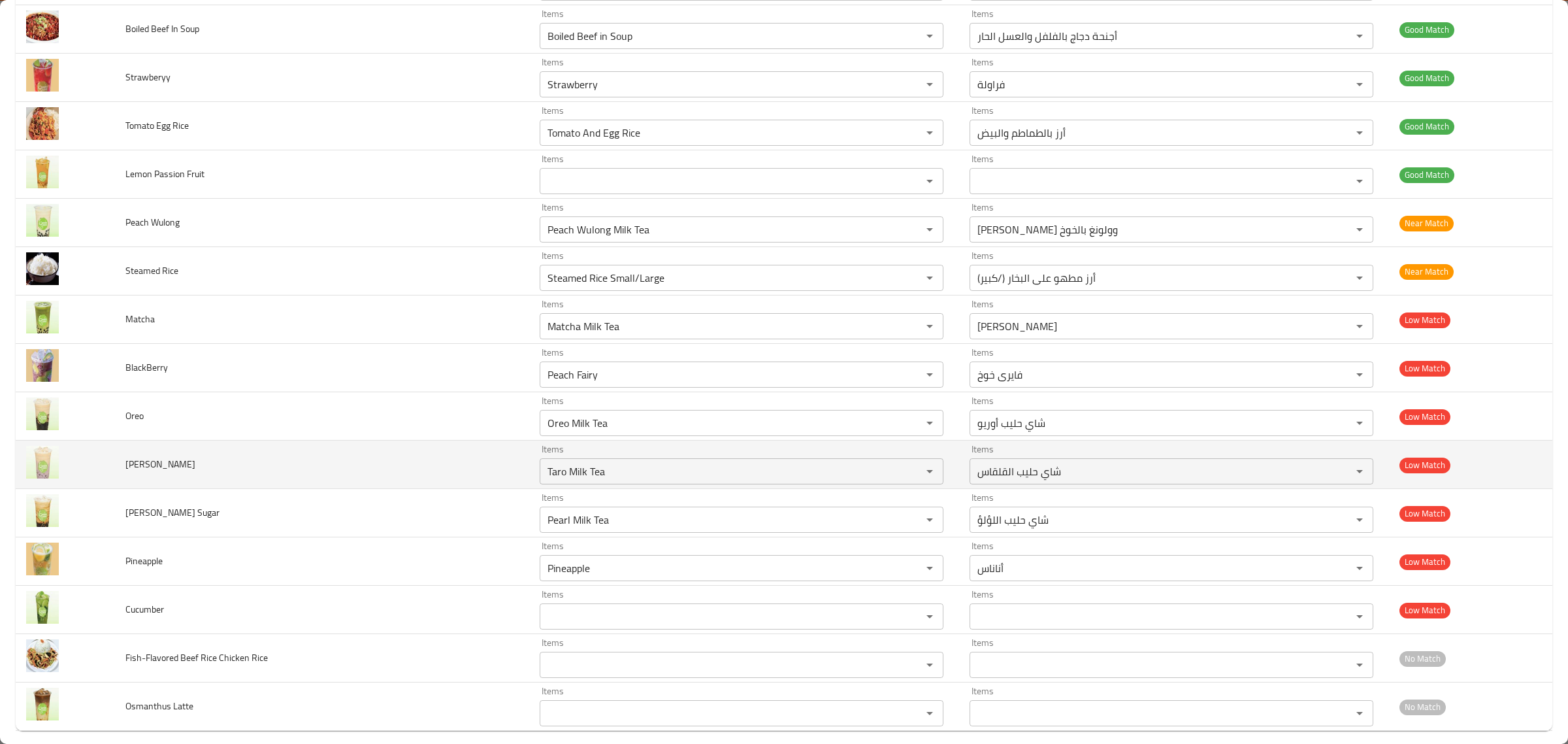
scroll to position [3364, 0]
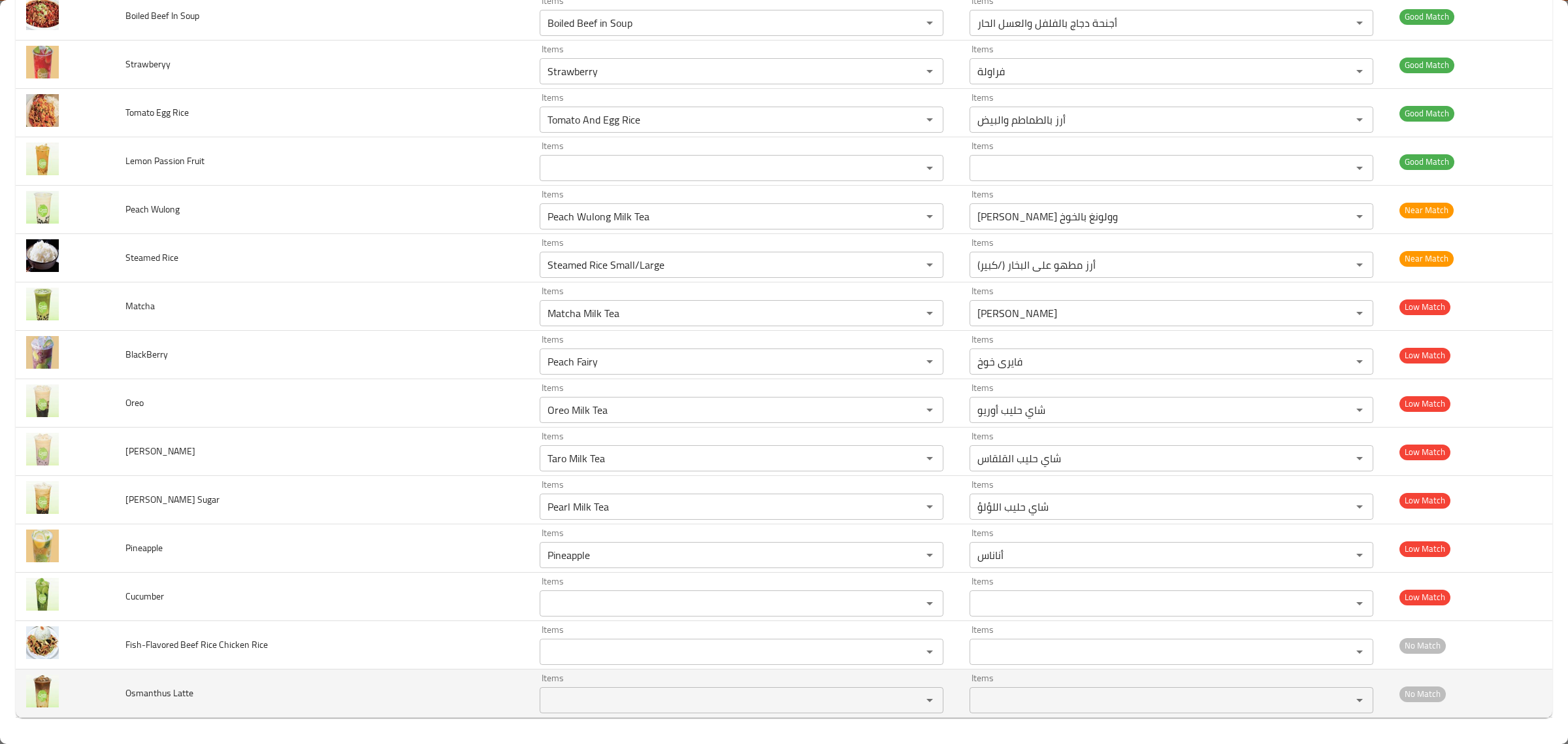
drag, startPoint x: 591, startPoint y: 685, endPoint x: 605, endPoint y: 691, distance: 15.2
click at [596, 688] on div "Items Items" at bounding box center [741, 693] width 404 height 40
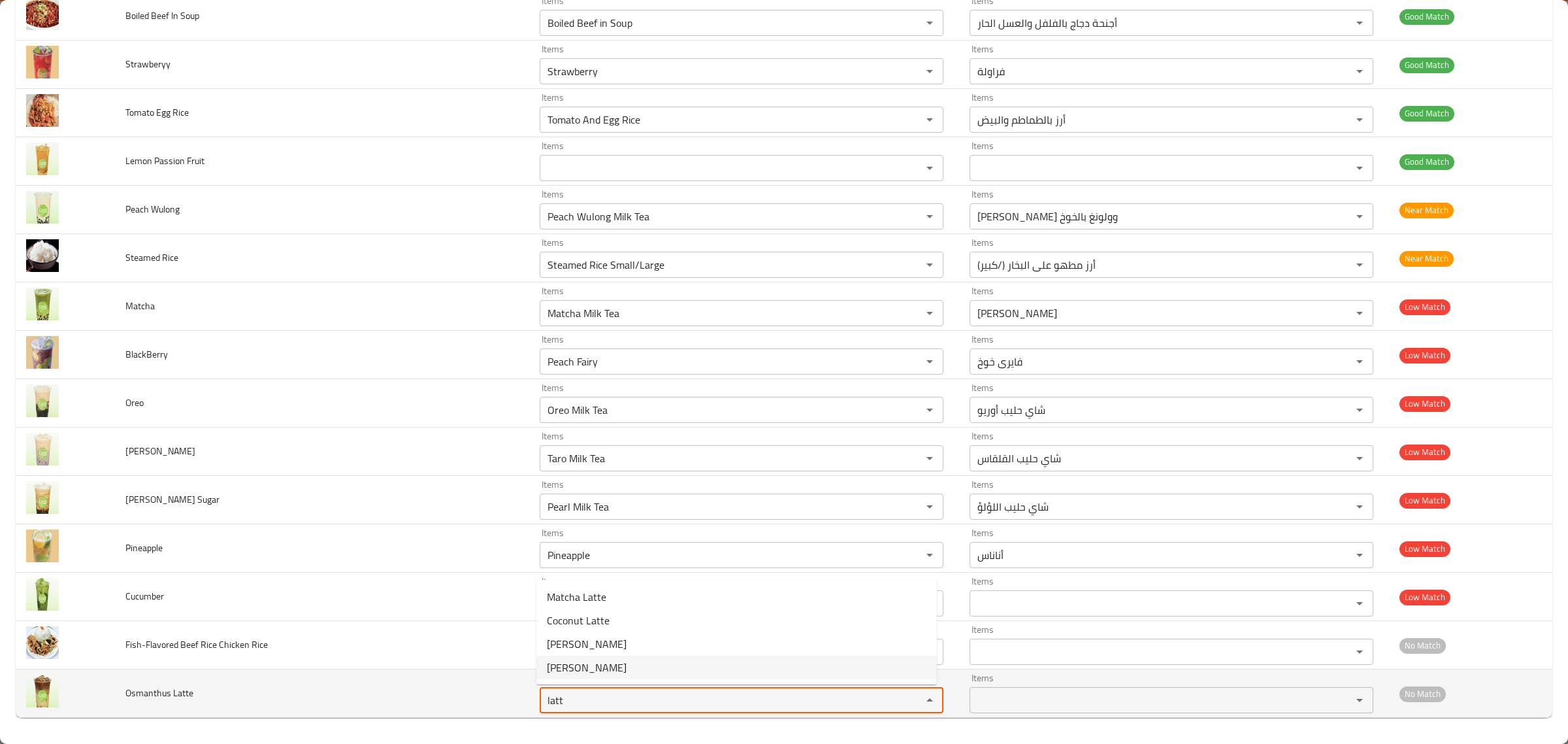
type Latte "latt"
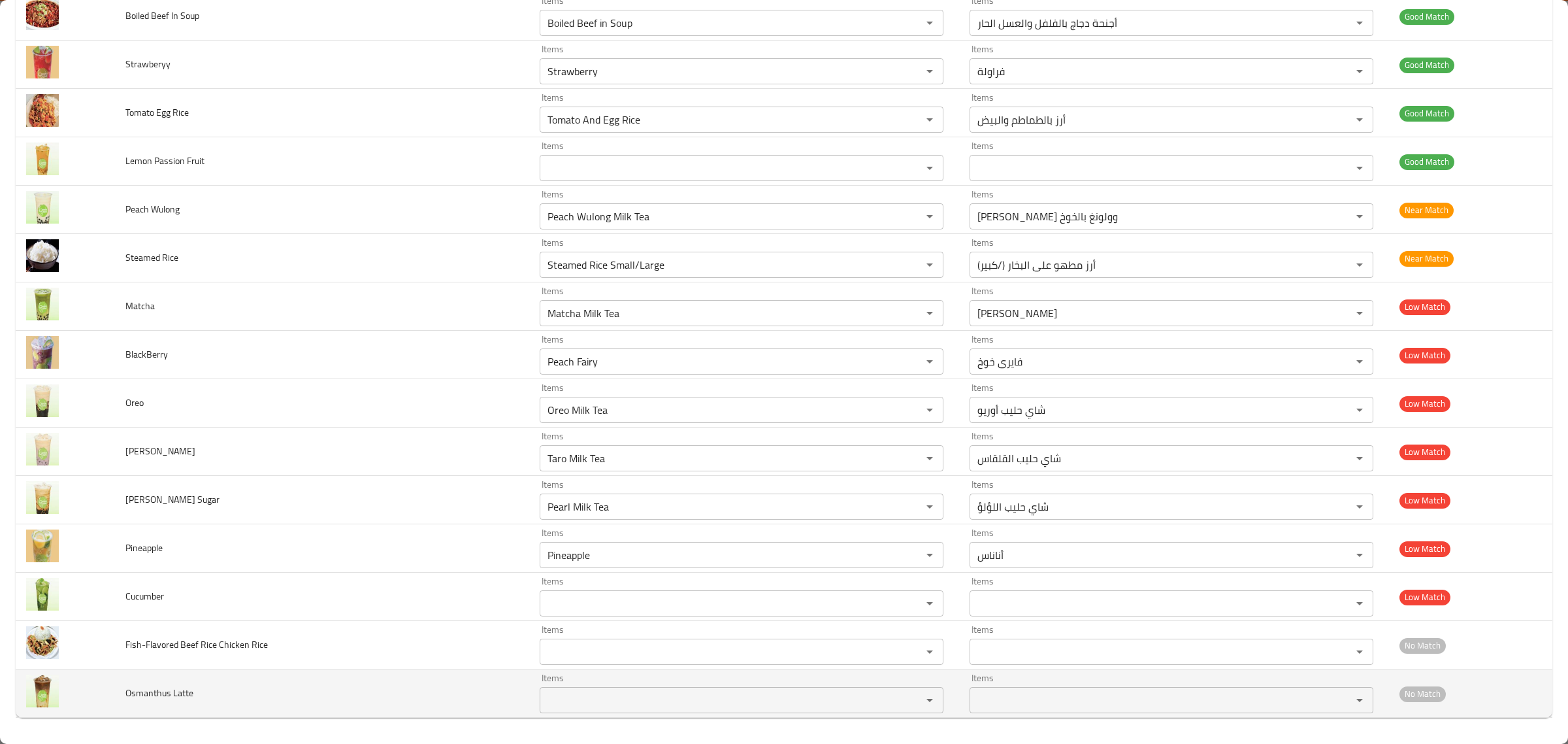
click at [462, 670] on td "Osmanthus Latte" at bounding box center [322, 694] width 414 height 48
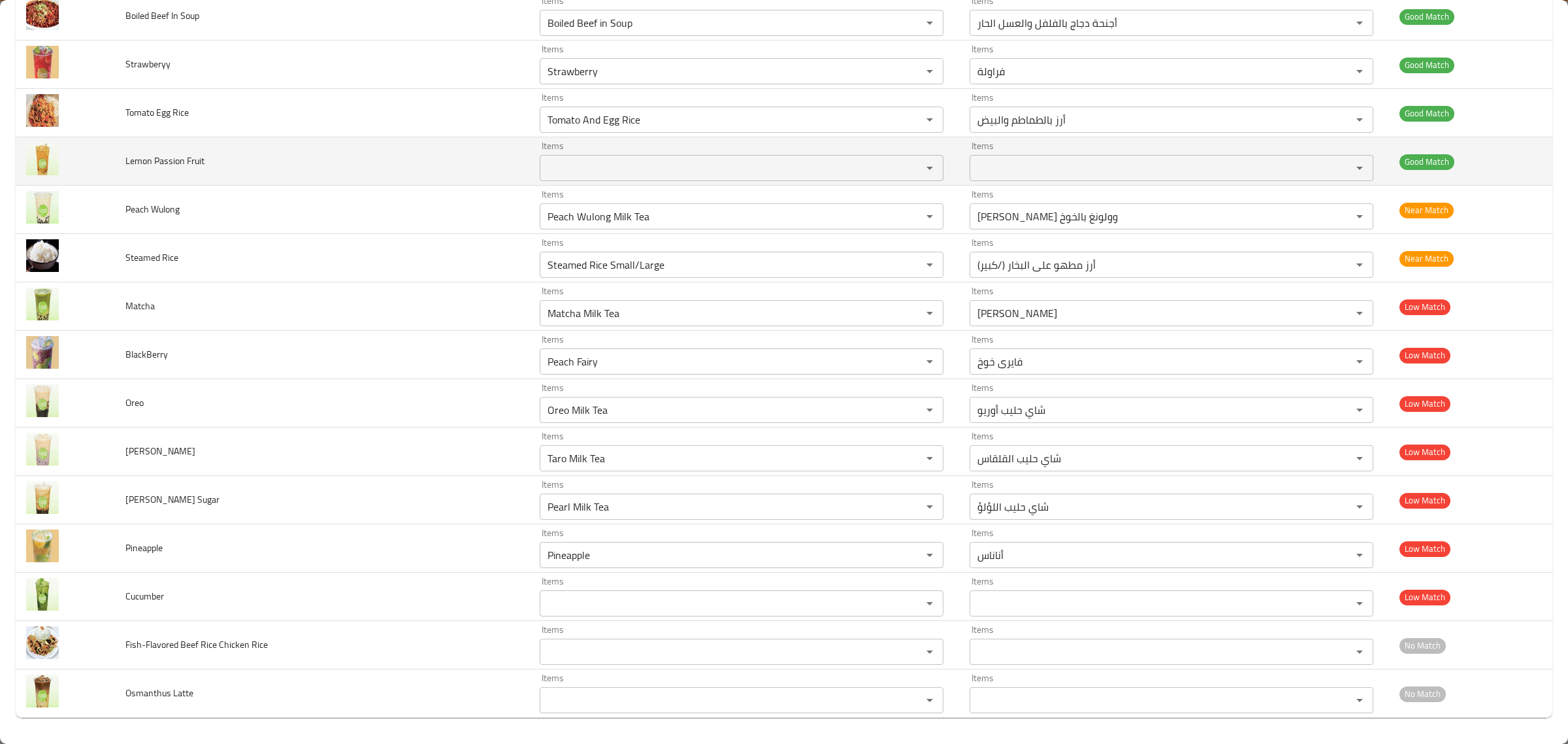
click at [173, 161] on span "Lemon Passion Fruit" at bounding box center [165, 161] width 79 height 17
copy span "Lemon Passion Fruit"
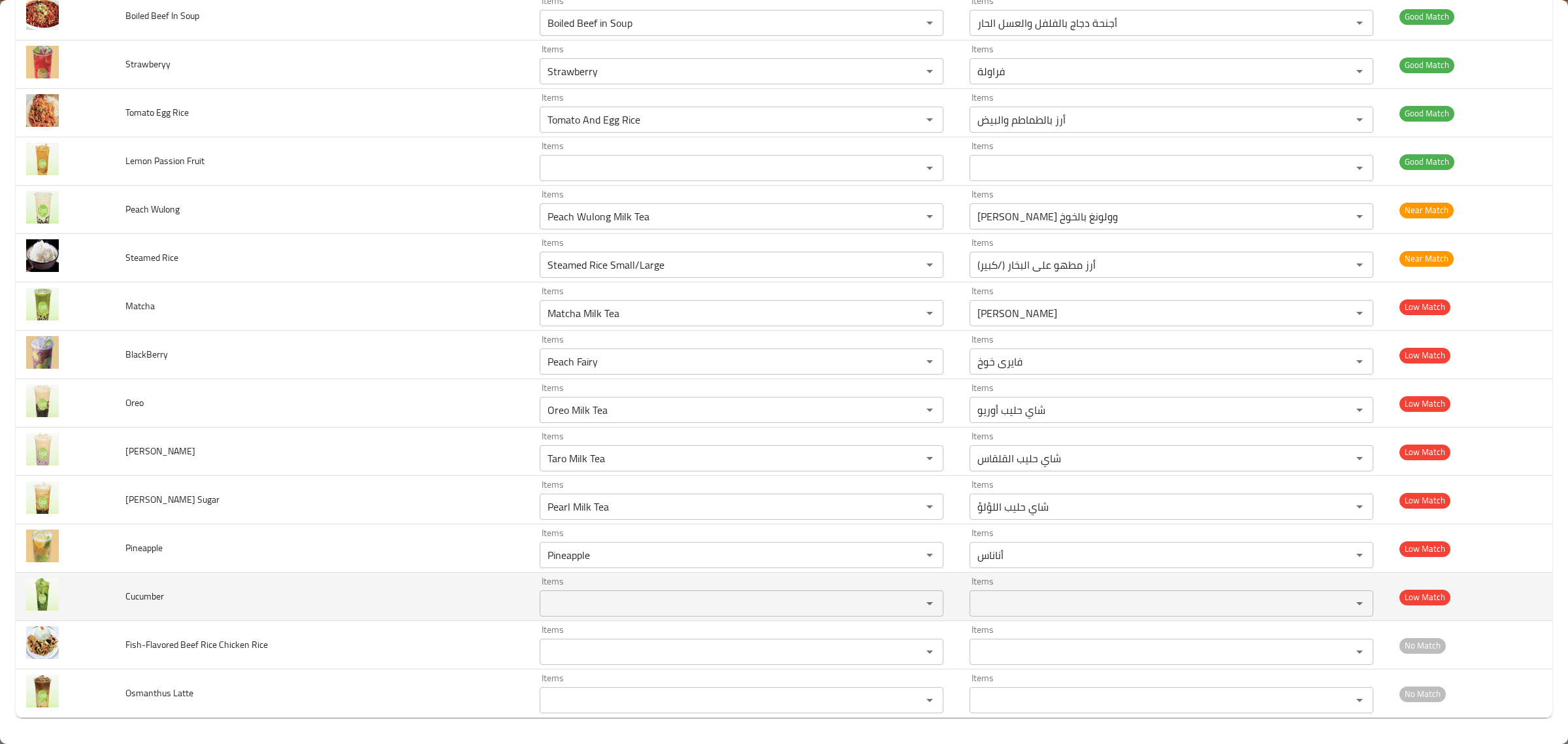
click at [148, 590] on span "Cucumber" at bounding box center [144, 596] width 39 height 17
click at [144, 589] on span "Cucumber" at bounding box center [144, 596] width 39 height 17
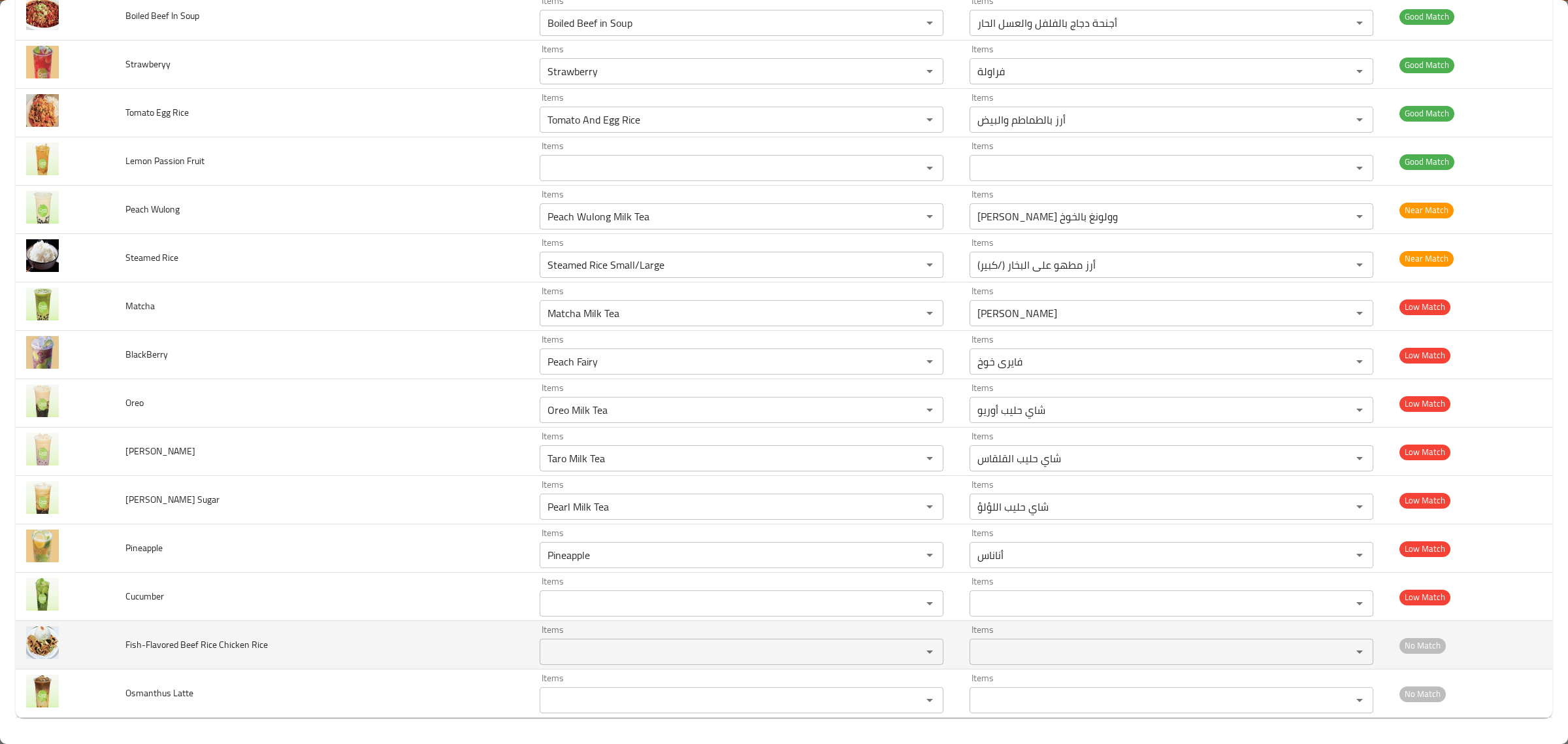
click at [164, 634] on td "Fish-Flavored Beef Rice Chicken Rice" at bounding box center [322, 645] width 414 height 48
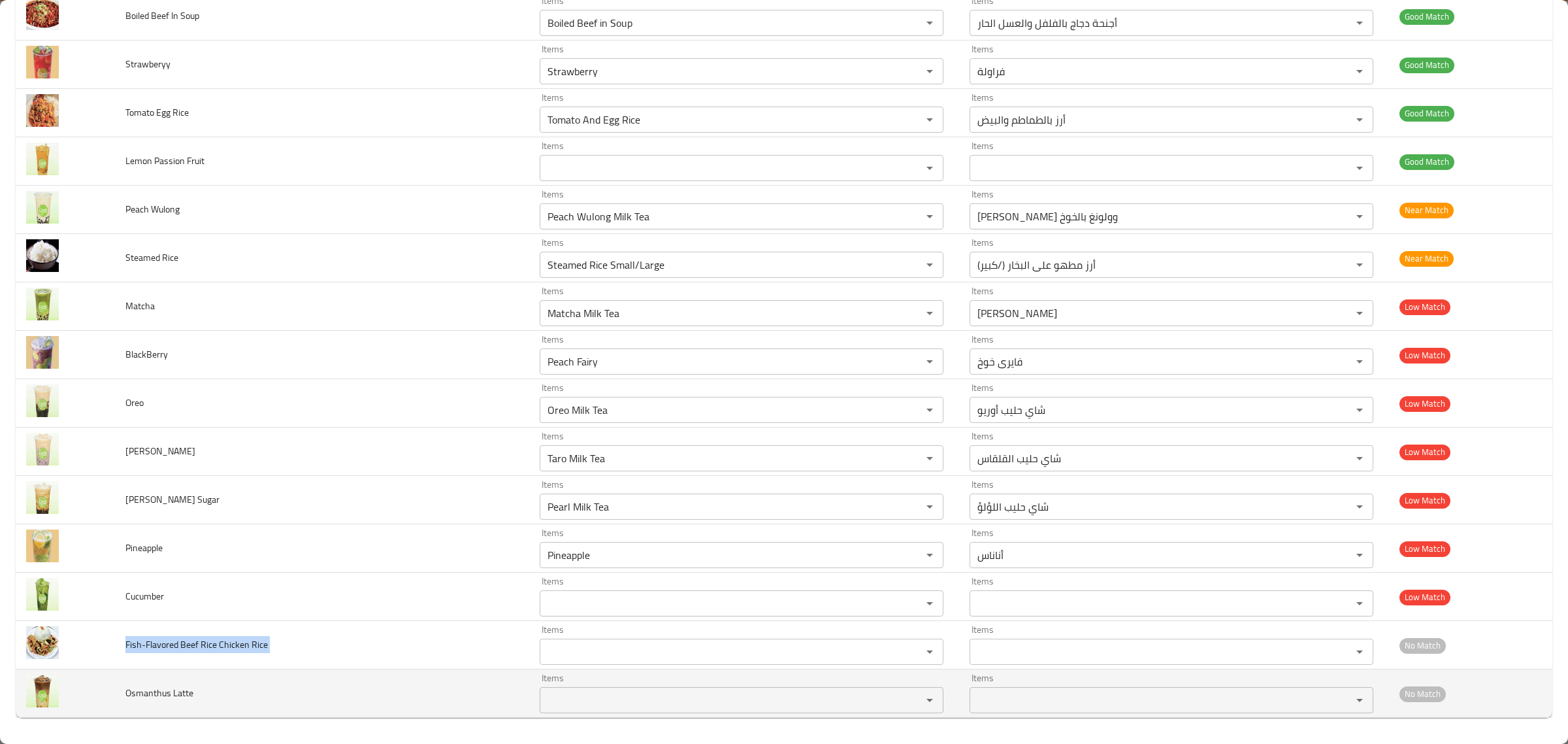
copy span "Fish-Flavored Beef Rice Chicken Rice"
click at [167, 698] on span "Osmanthus Latte" at bounding box center [159, 693] width 68 height 17
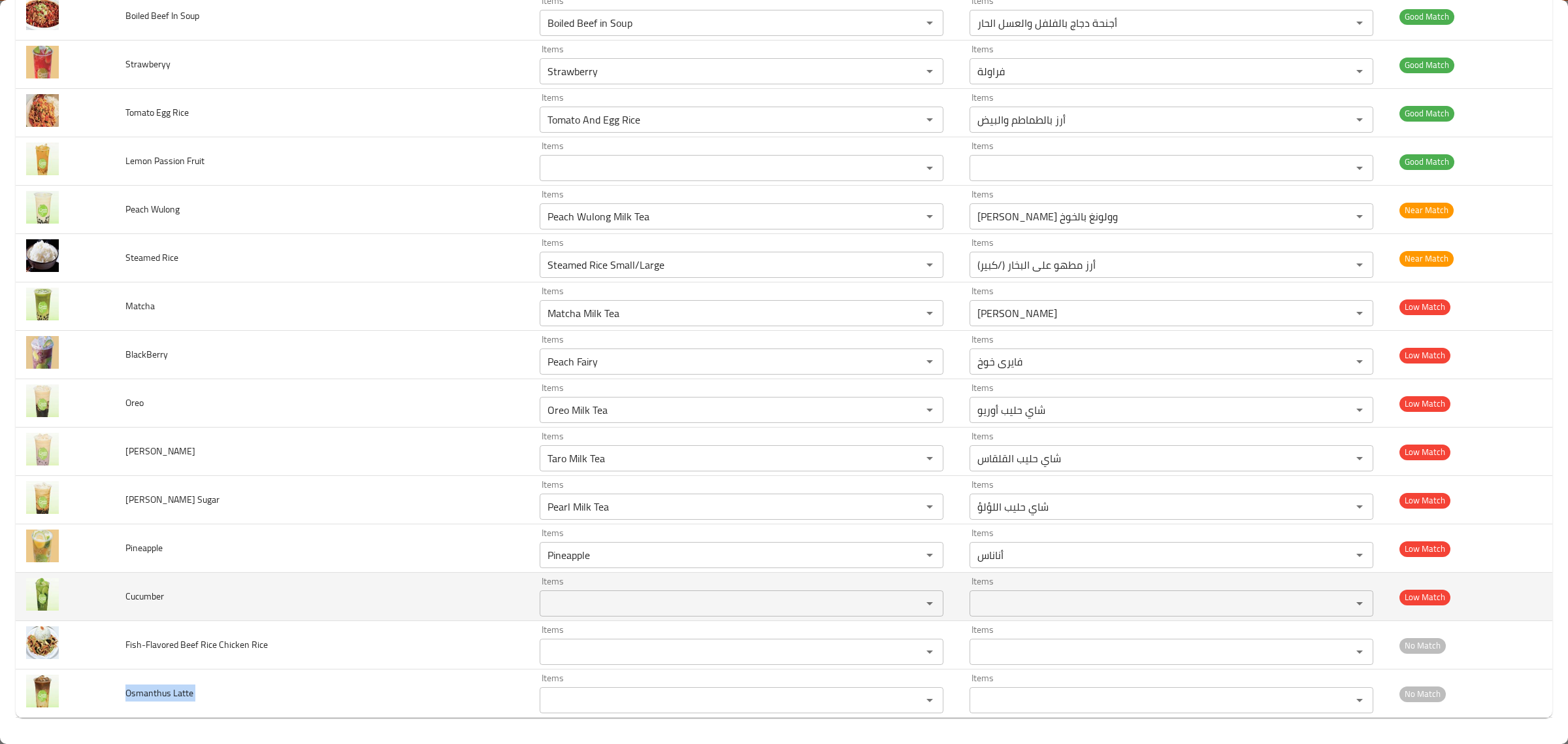
copy span "Osmanthus Latte"
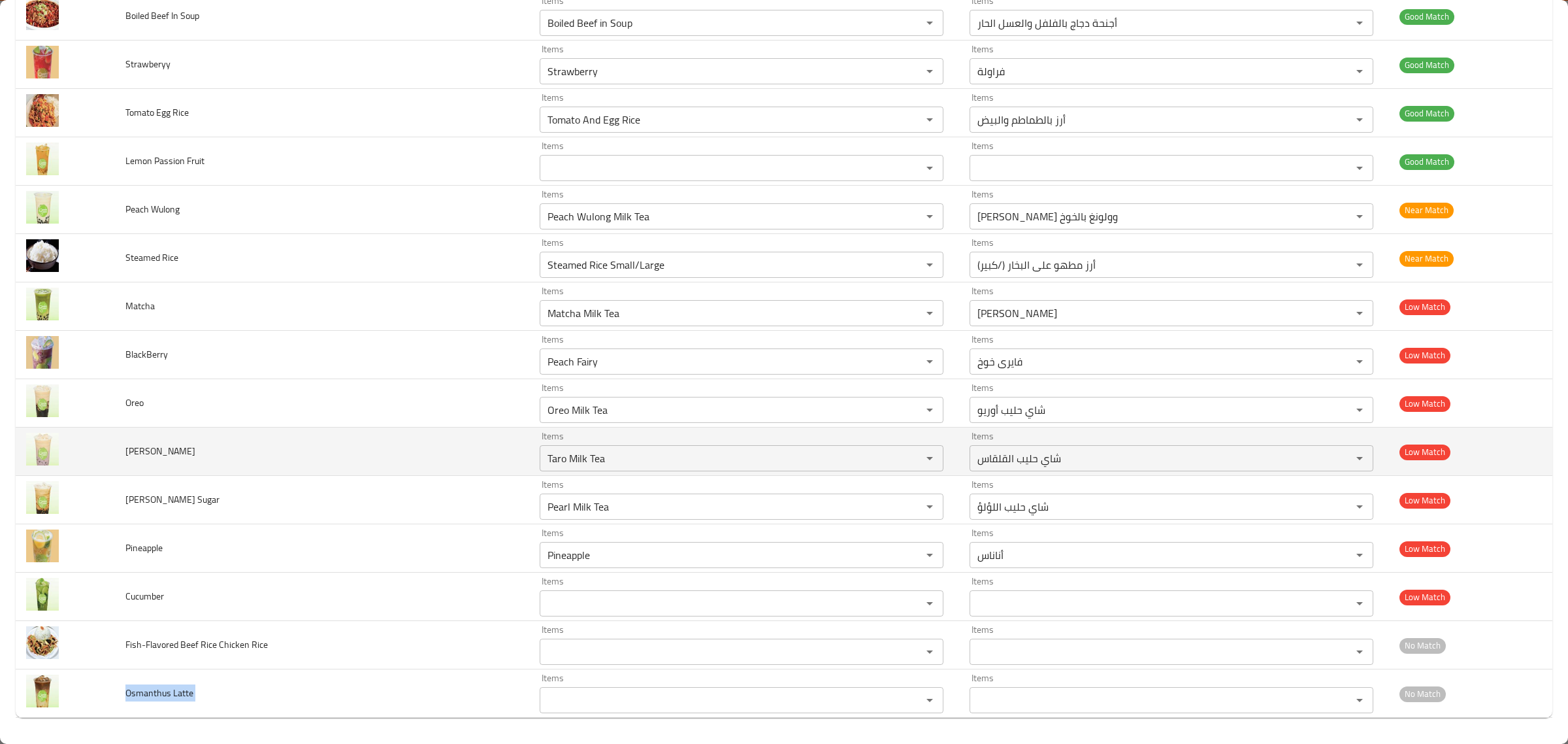
click at [395, 436] on td "Taro BoBo" at bounding box center [322, 451] width 414 height 48
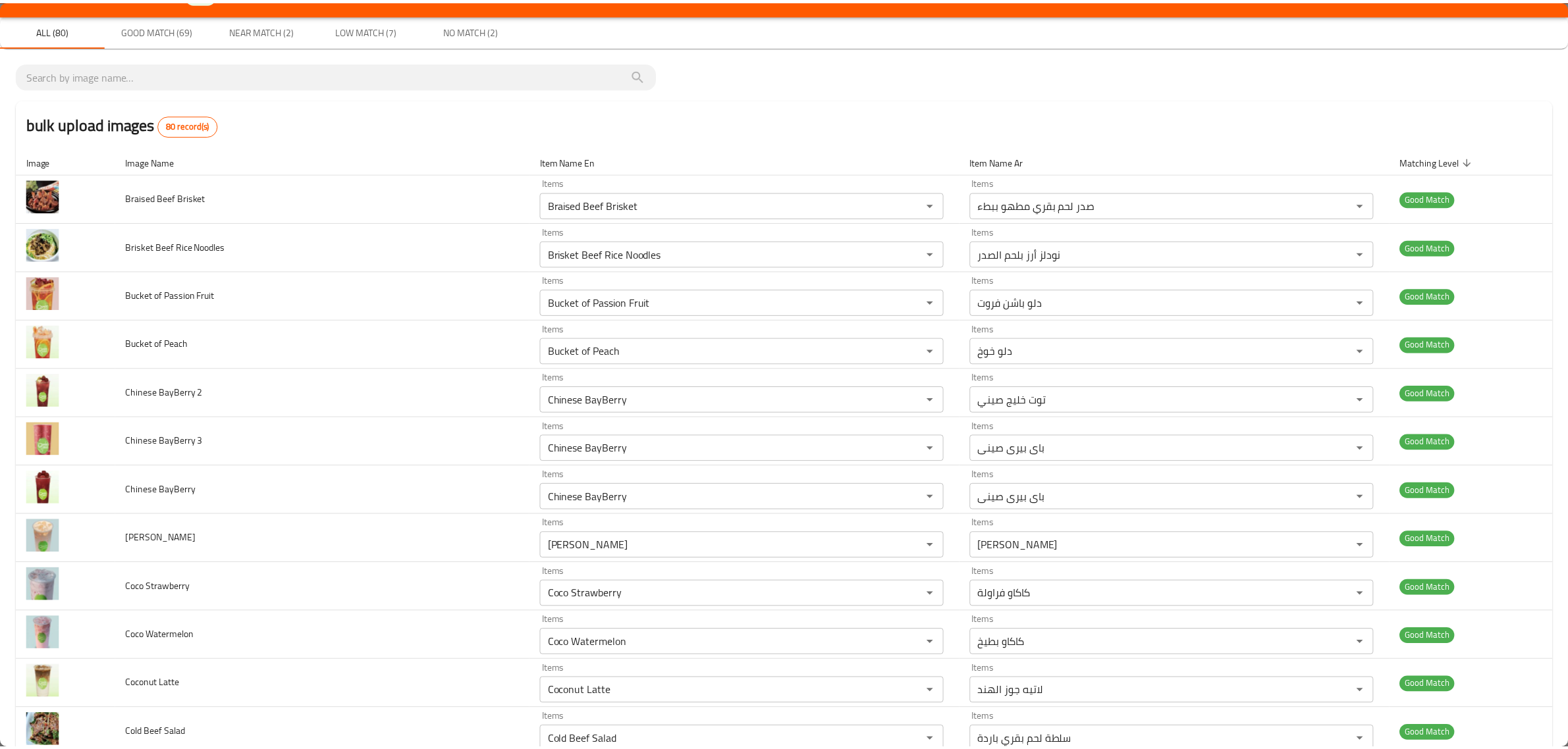
scroll to position [0, 0]
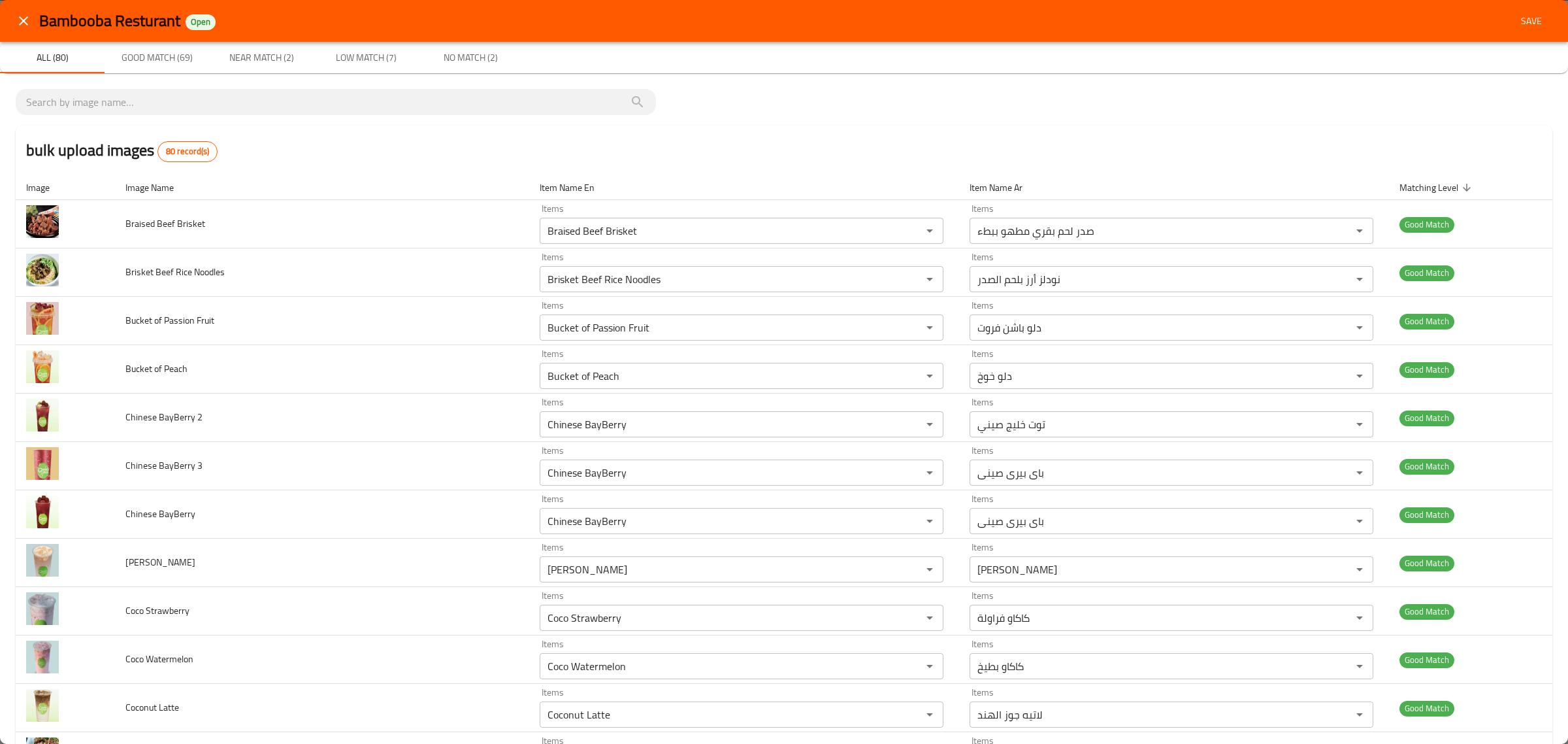
click at [1526, 21] on span "Save" at bounding box center [1531, 21] width 31 height 16
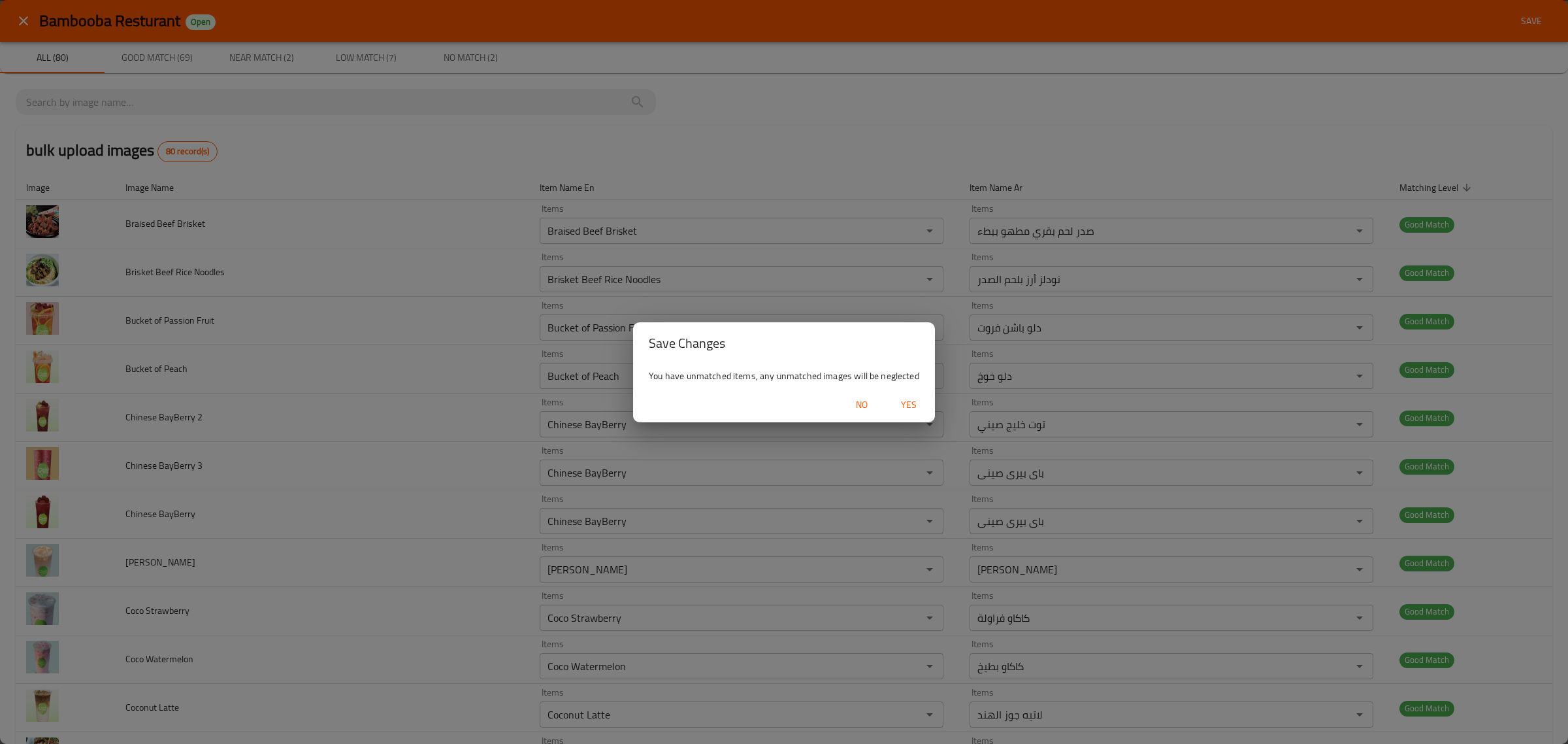
click at [916, 406] on span "Yes" at bounding box center [909, 405] width 31 height 16
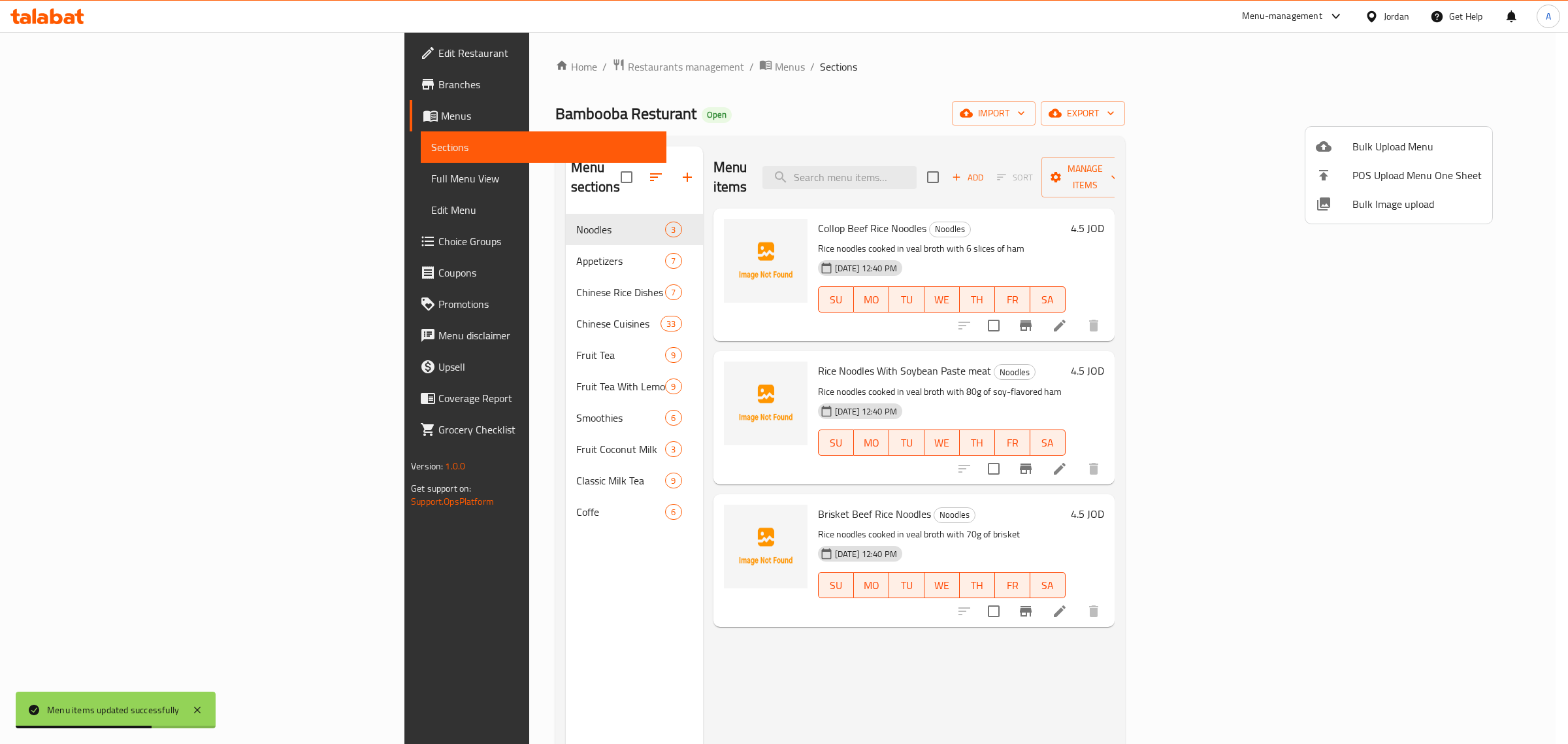
click at [1315, 74] on div at bounding box center [784, 372] width 1568 height 744
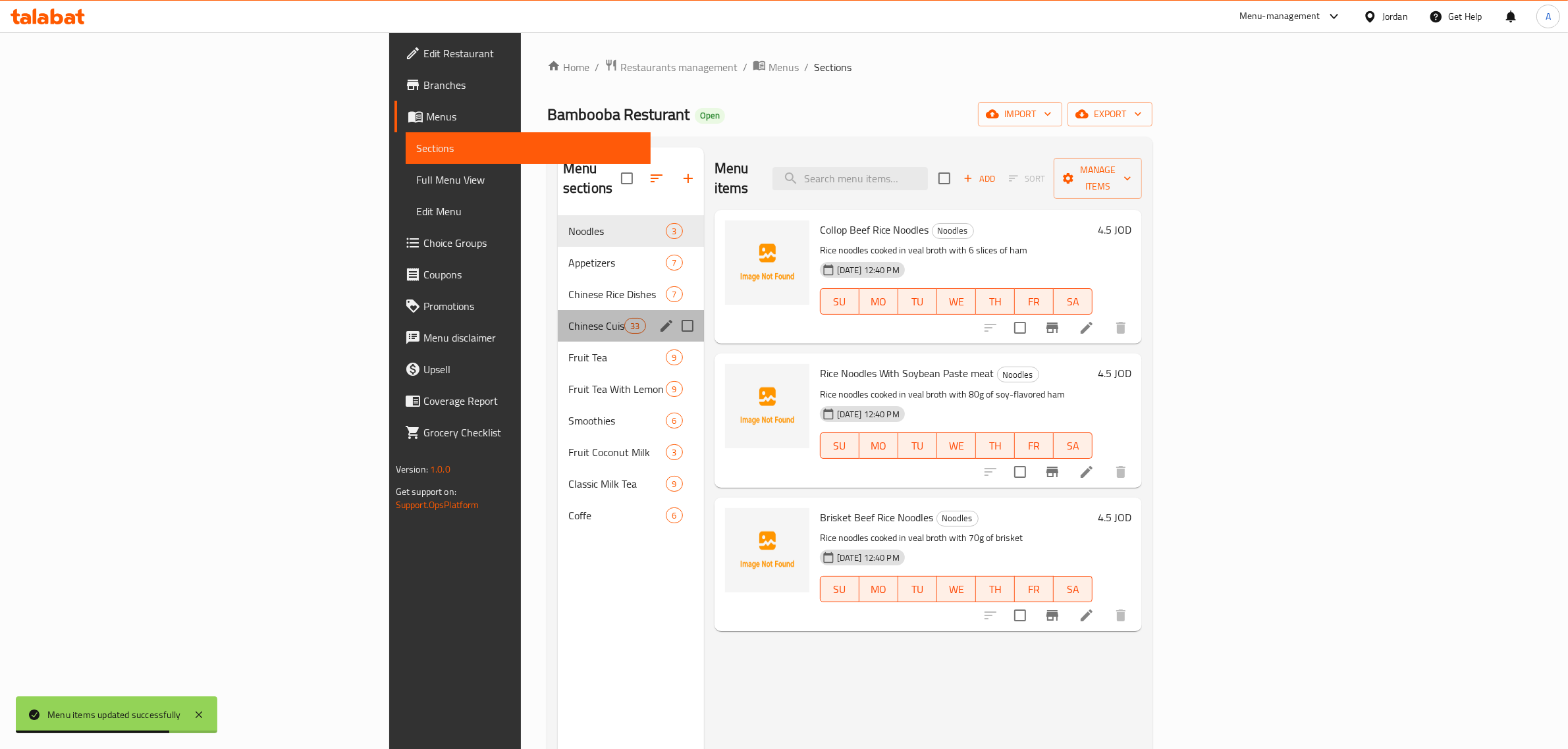
click at [568, 318] on span "Chinese Cuisines" at bounding box center [596, 326] width 56 height 16
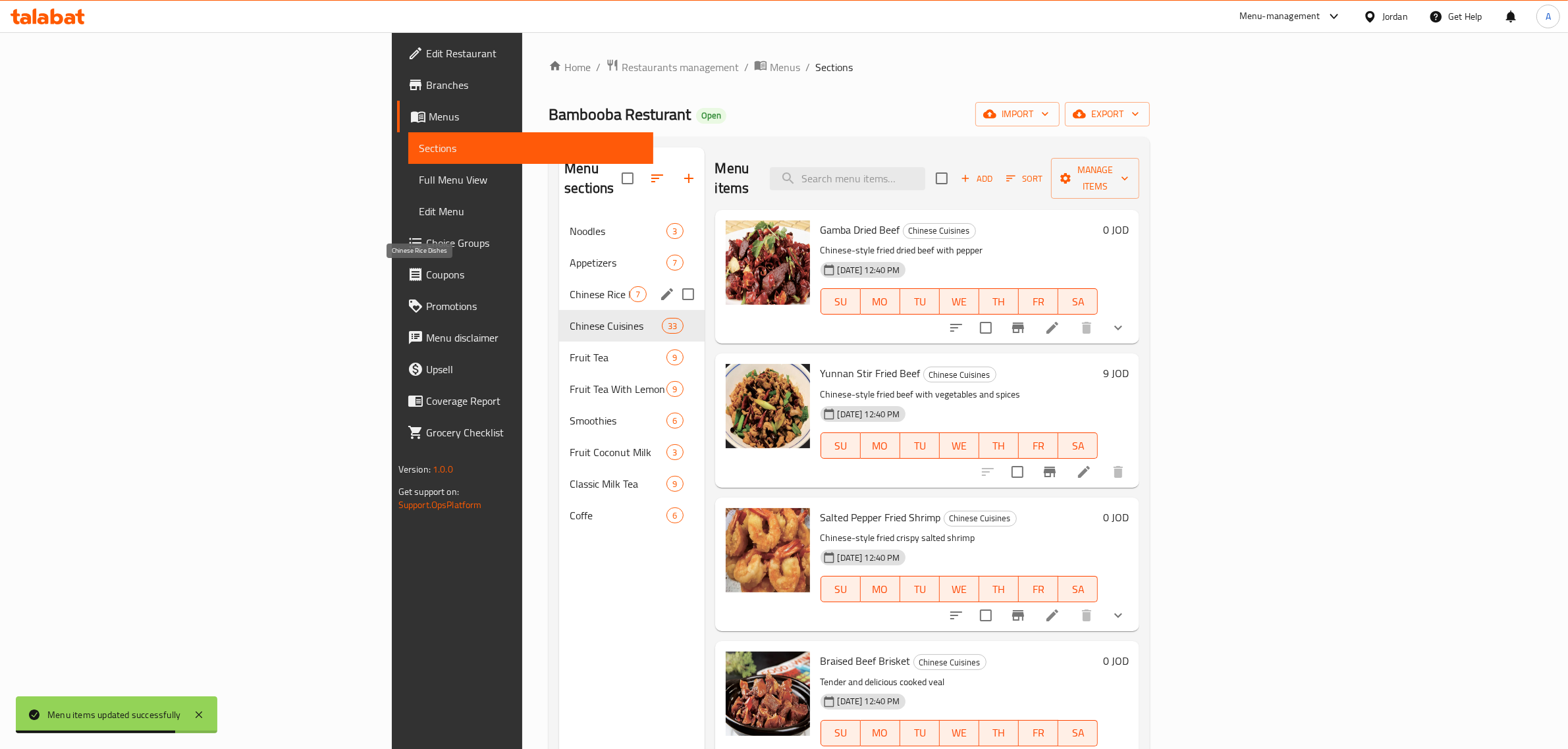
click at [570, 286] on span "Chinese Rice Dishes" at bounding box center [599, 294] width 60 height 16
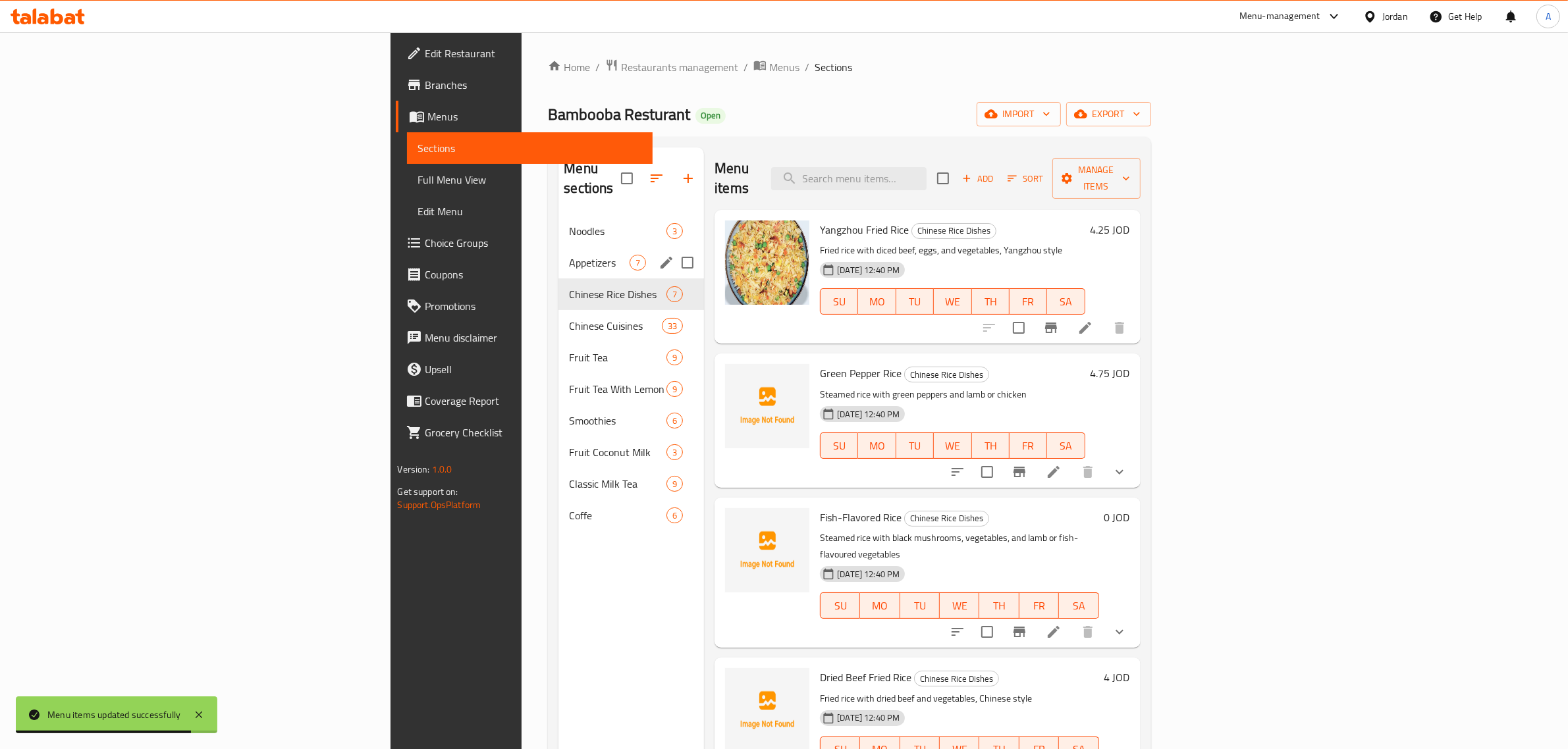
click at [558, 247] on div "Appetizers 7" at bounding box center [631, 262] width 145 height 32
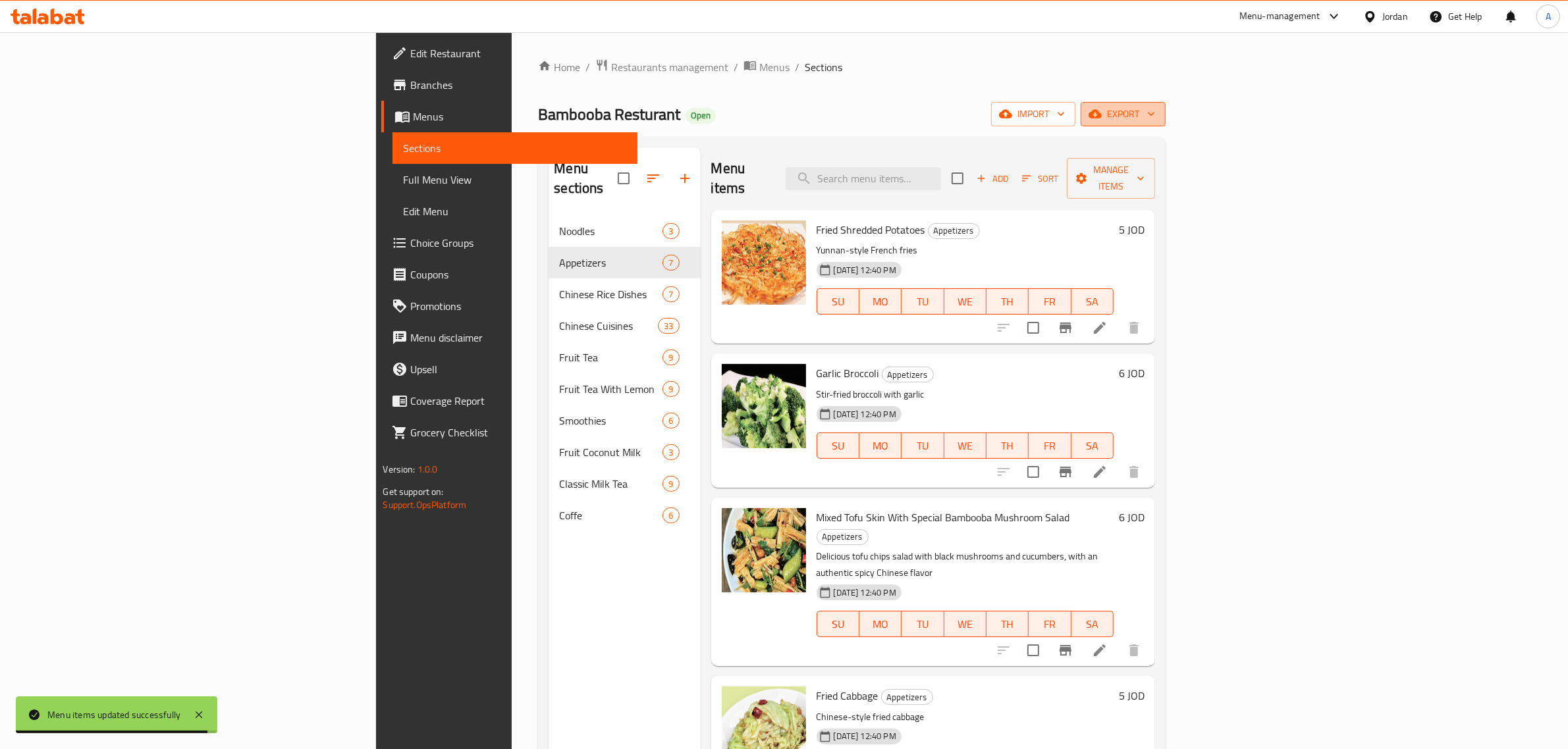
click at [1155, 114] on span "export" at bounding box center [1123, 114] width 64 height 16
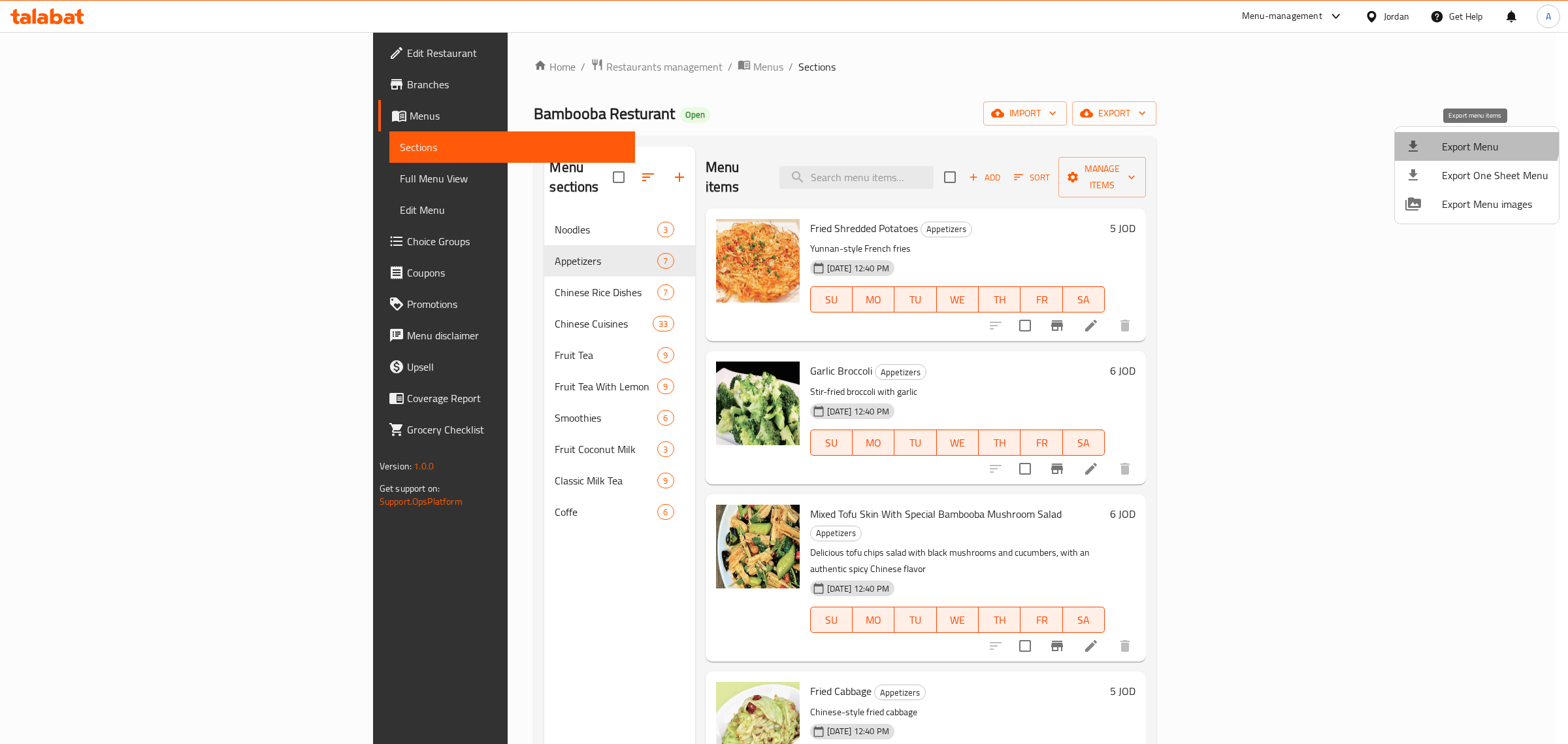
click at [1475, 139] on span "Export Menu" at bounding box center [1495, 146] width 107 height 16
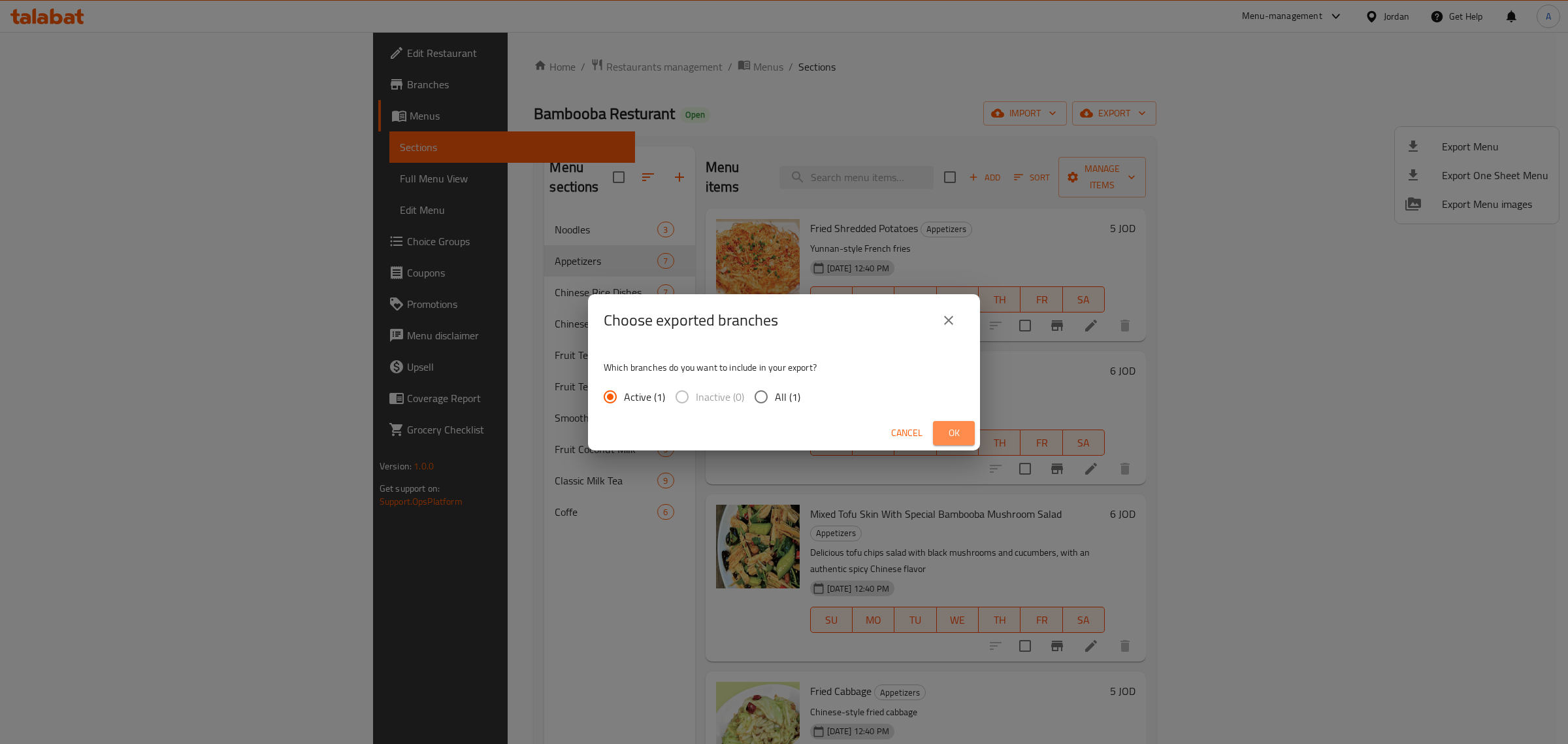
click at [952, 434] on span "Ok" at bounding box center [954, 433] width 21 height 16
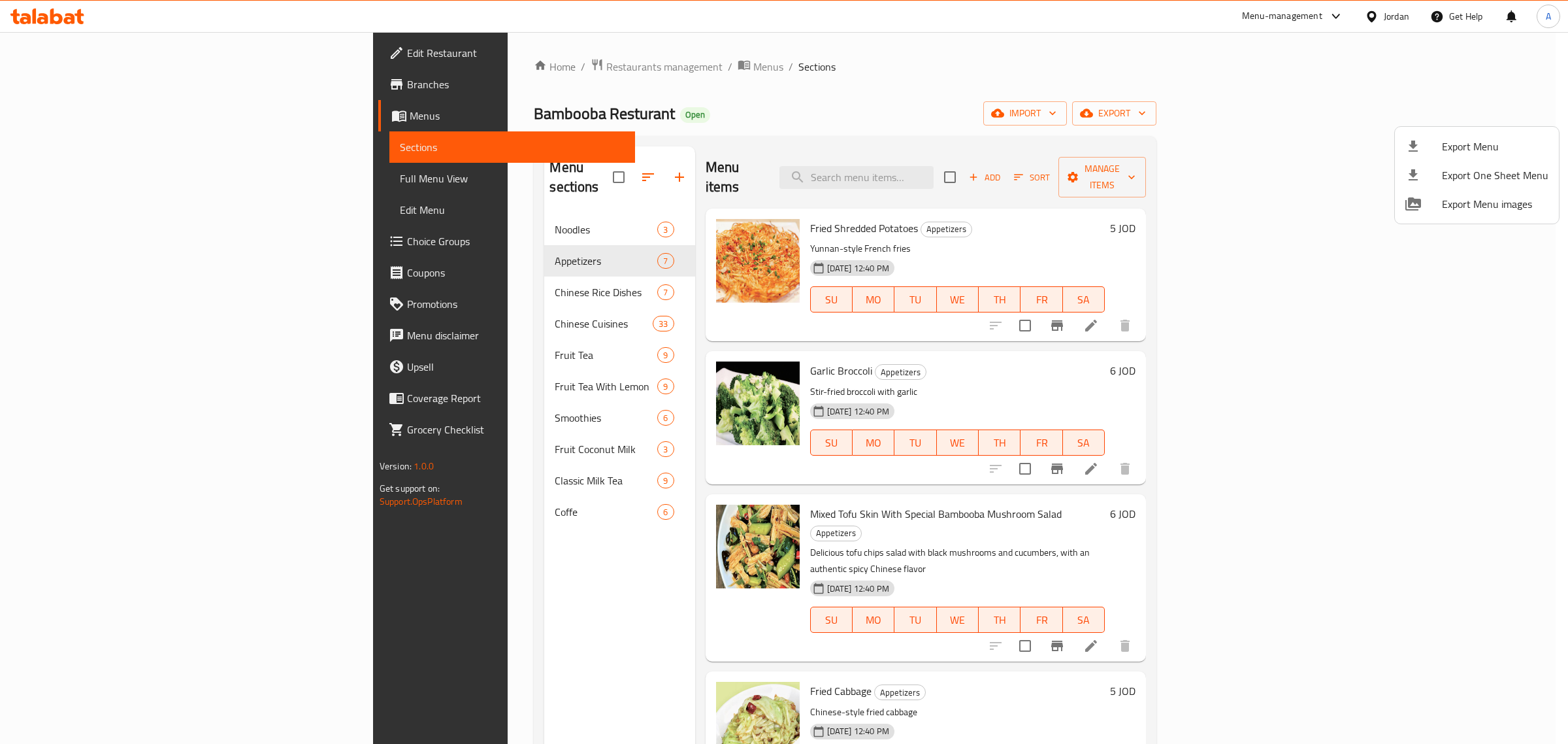
click at [518, 65] on div at bounding box center [784, 372] width 1568 height 744
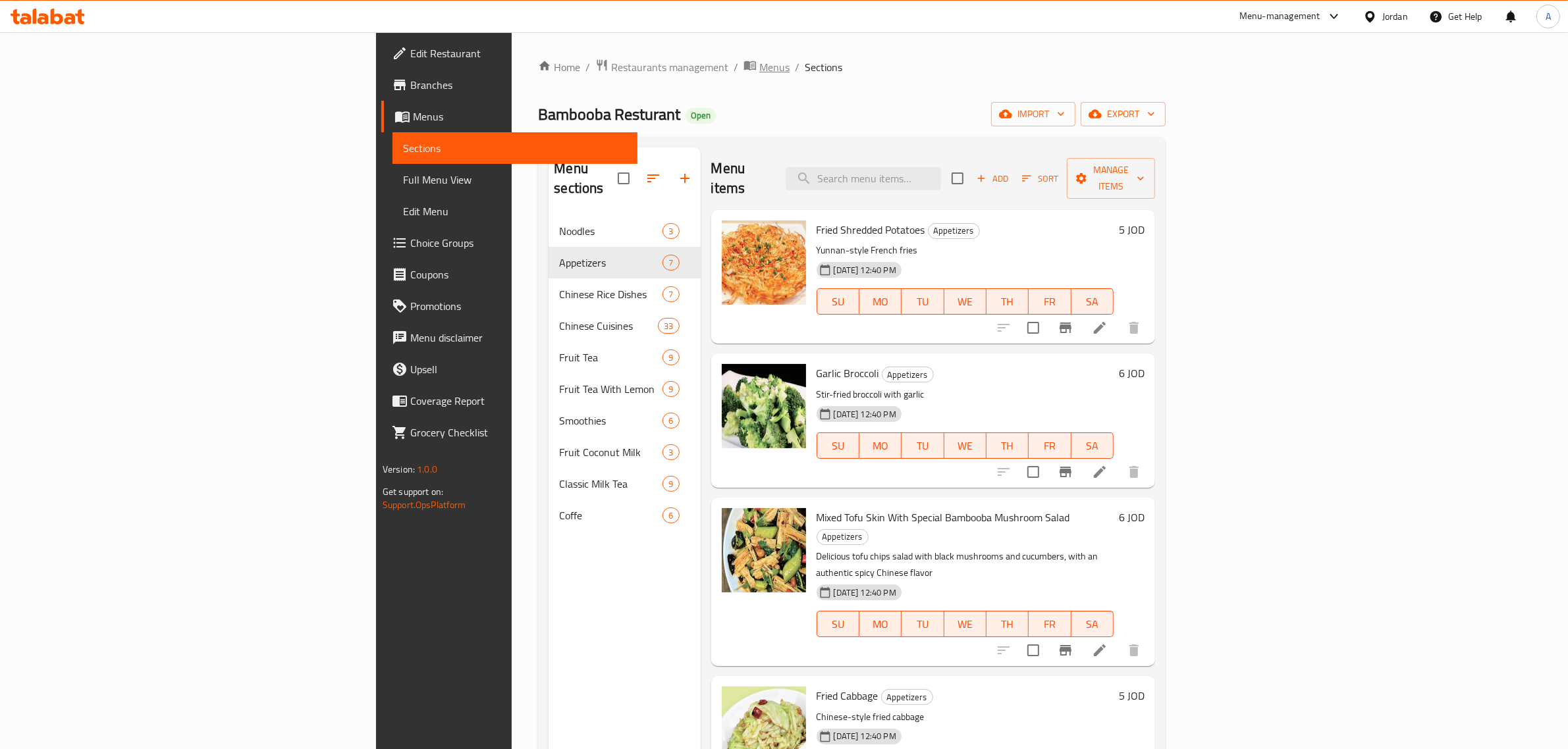
click at [759, 66] on span "Menus" at bounding box center [774, 66] width 30 height 16
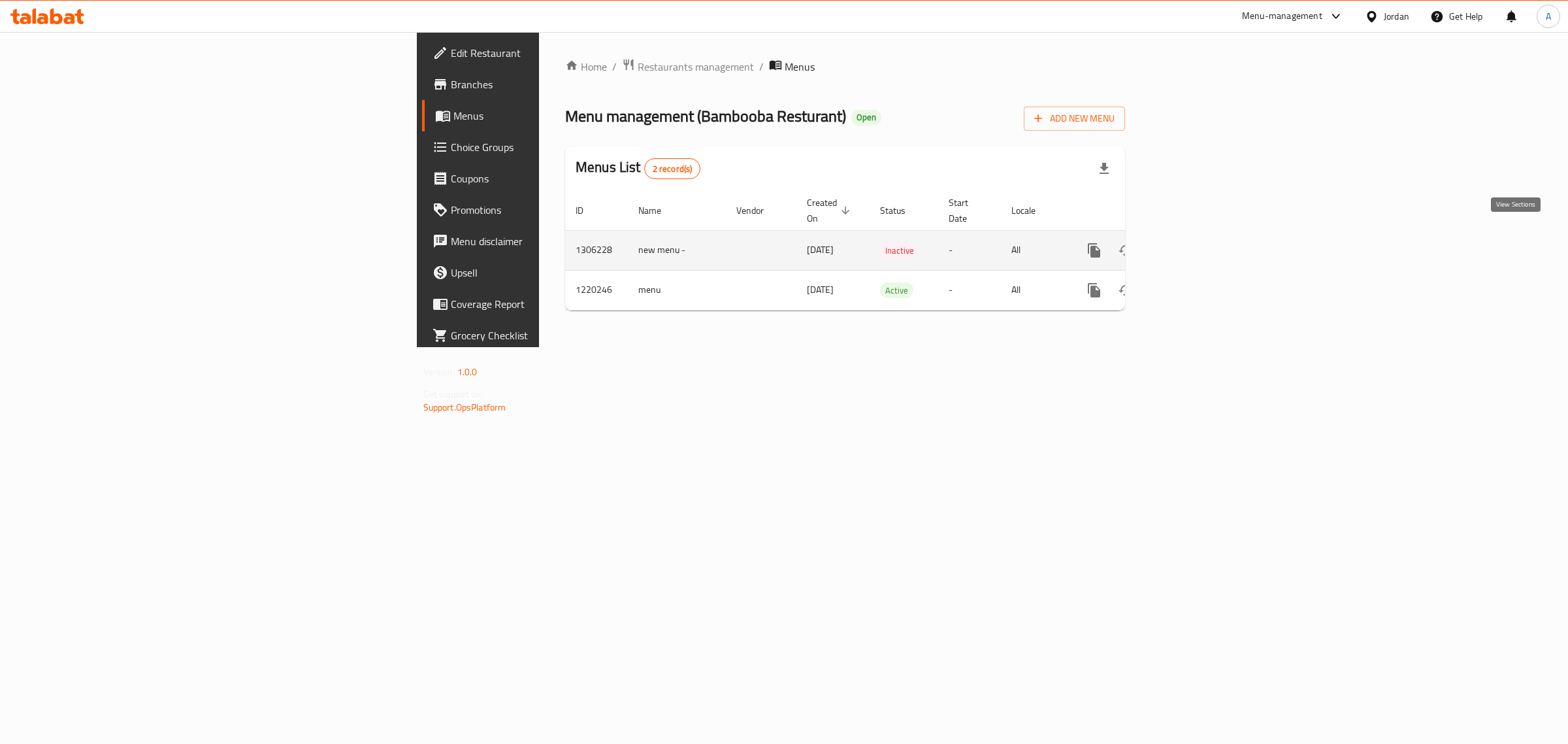
click at [1197, 242] on icon "enhanced table" at bounding box center [1188, 250] width 16 height 16
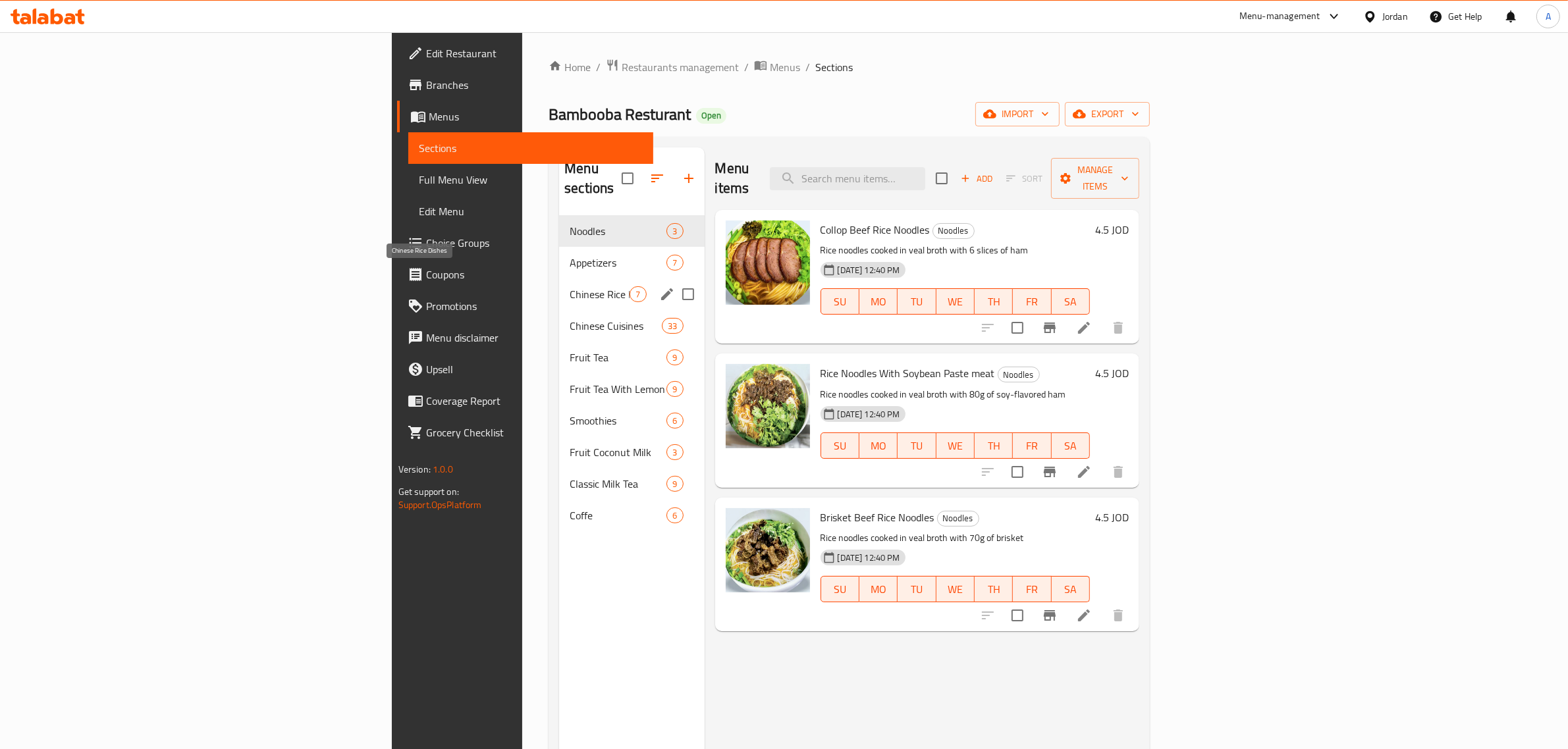
click at [570, 286] on span "Chinese Rice Dishes" at bounding box center [599, 294] width 60 height 16
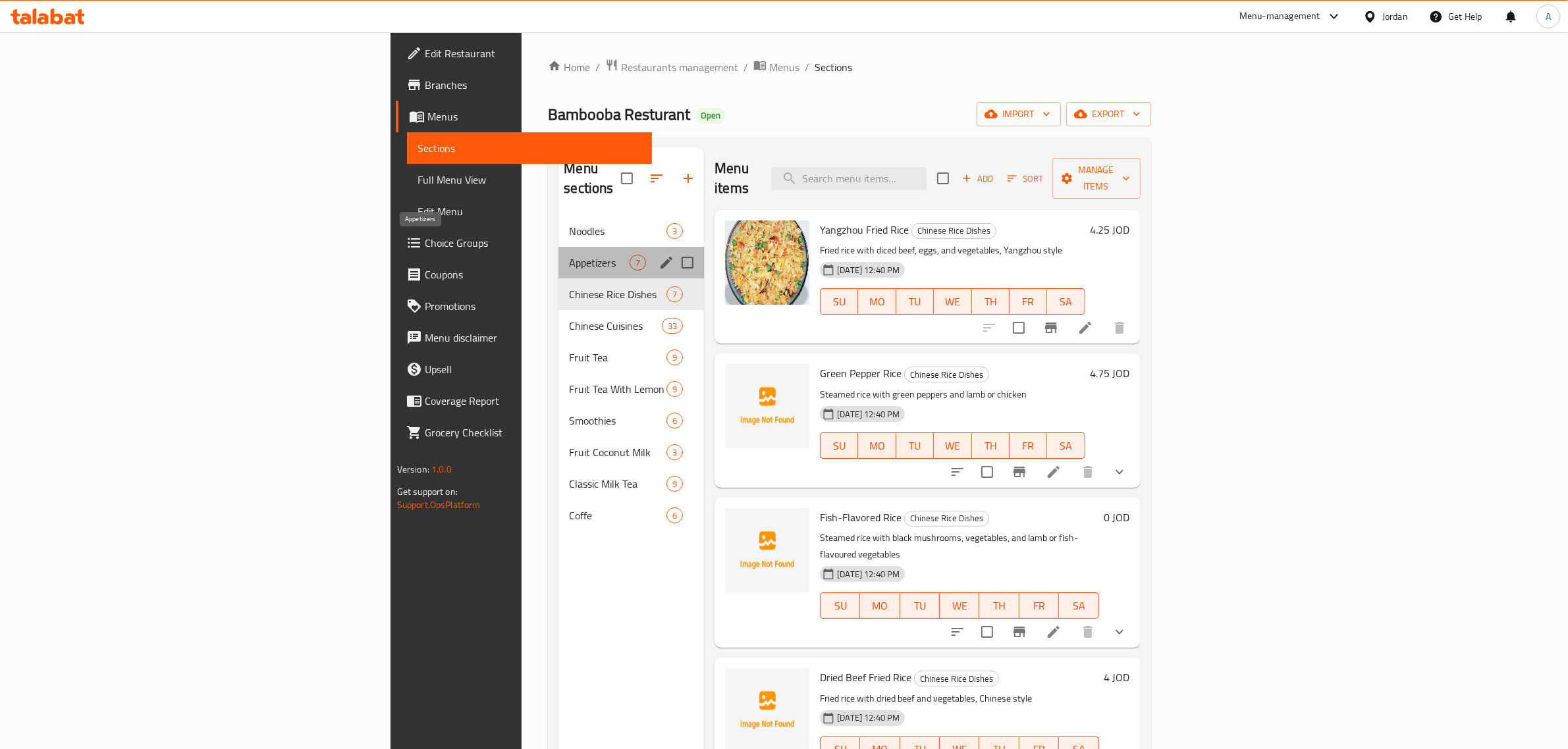
click at [569, 255] on span "Appetizers" at bounding box center [599, 262] width 60 height 16
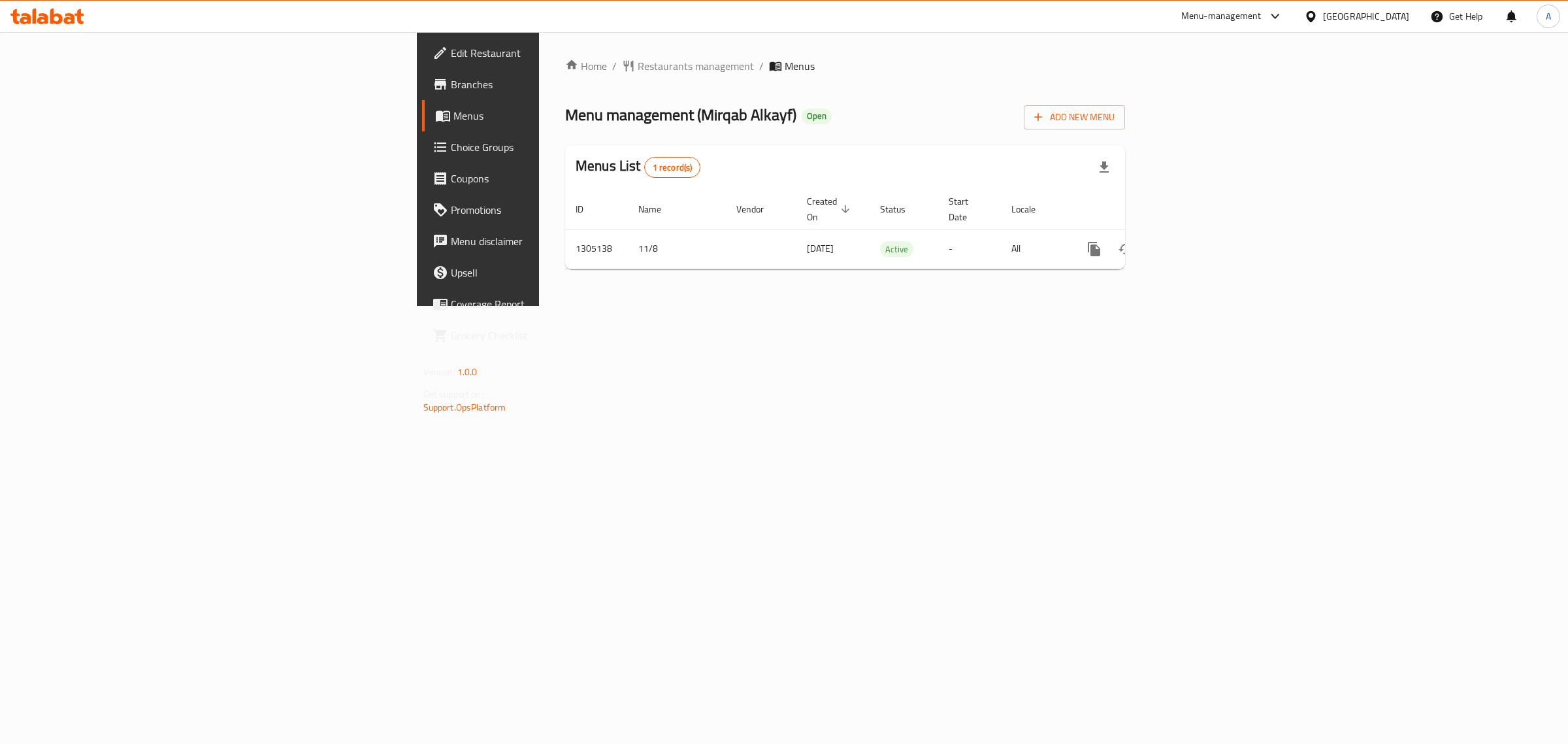
click at [451, 45] on span "Edit Restaurant" at bounding box center [560, 52] width 218 height 16
